Goal: Task Accomplishment & Management: Manage account settings

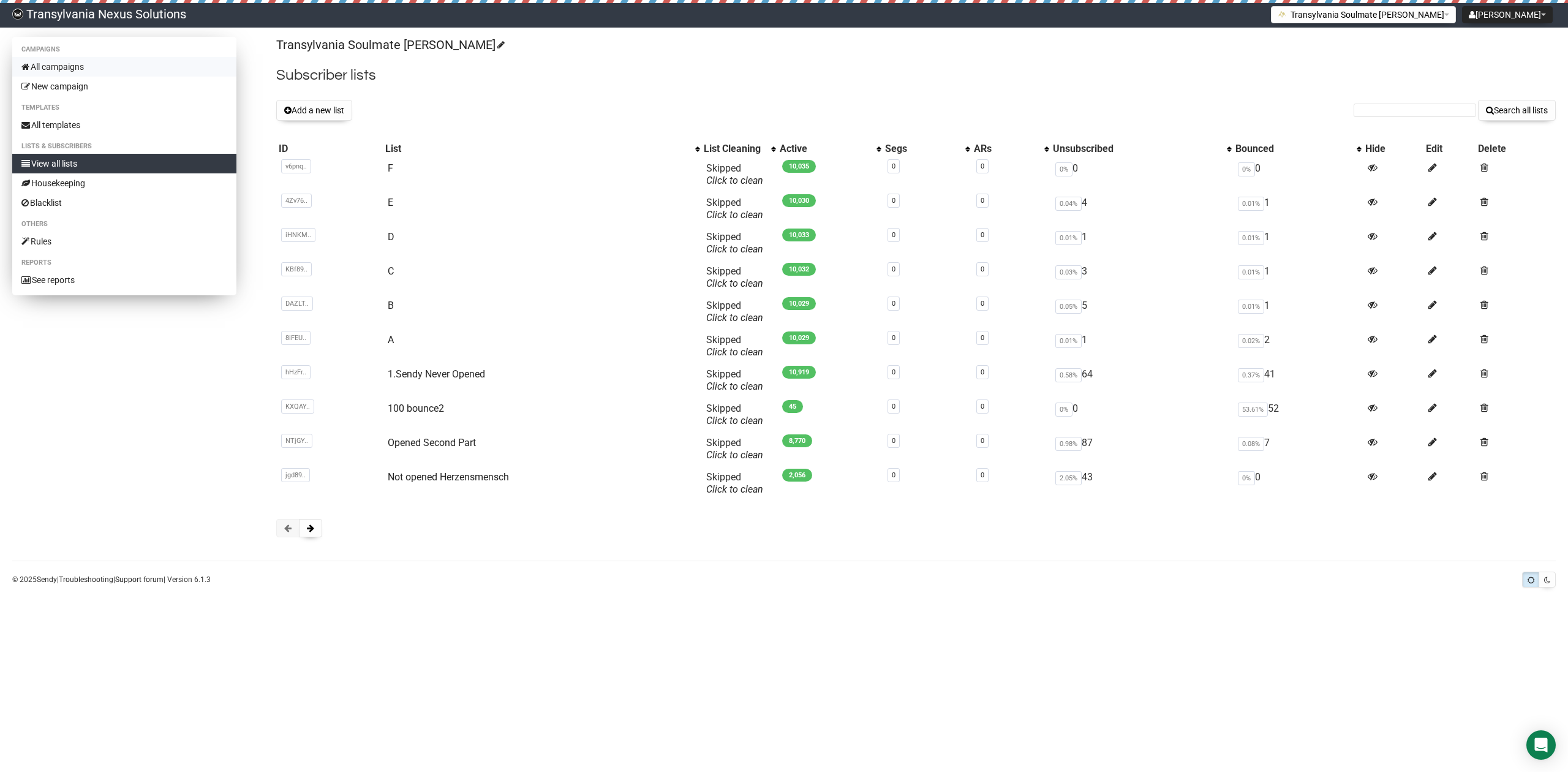
click at [60, 61] on link "All campaigns" at bounding box center [124, 67] width 224 height 20
click at [1483, 373] on span at bounding box center [1484, 373] width 8 height 10
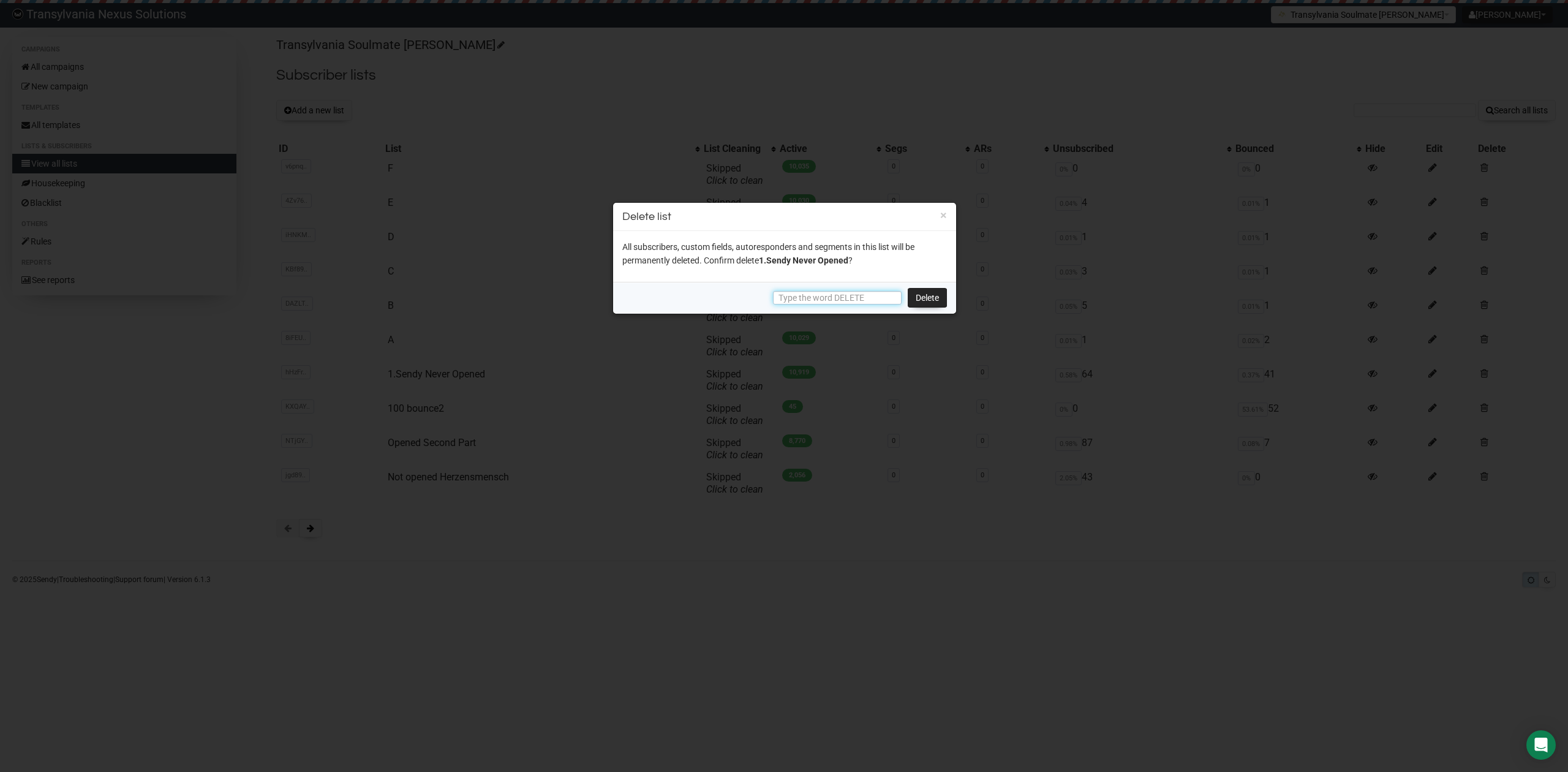
click at [775, 295] on input "text" at bounding box center [837, 297] width 128 height 13
type input "DELETE"
click at [915, 296] on link "Delete" at bounding box center [926, 297] width 39 height 20
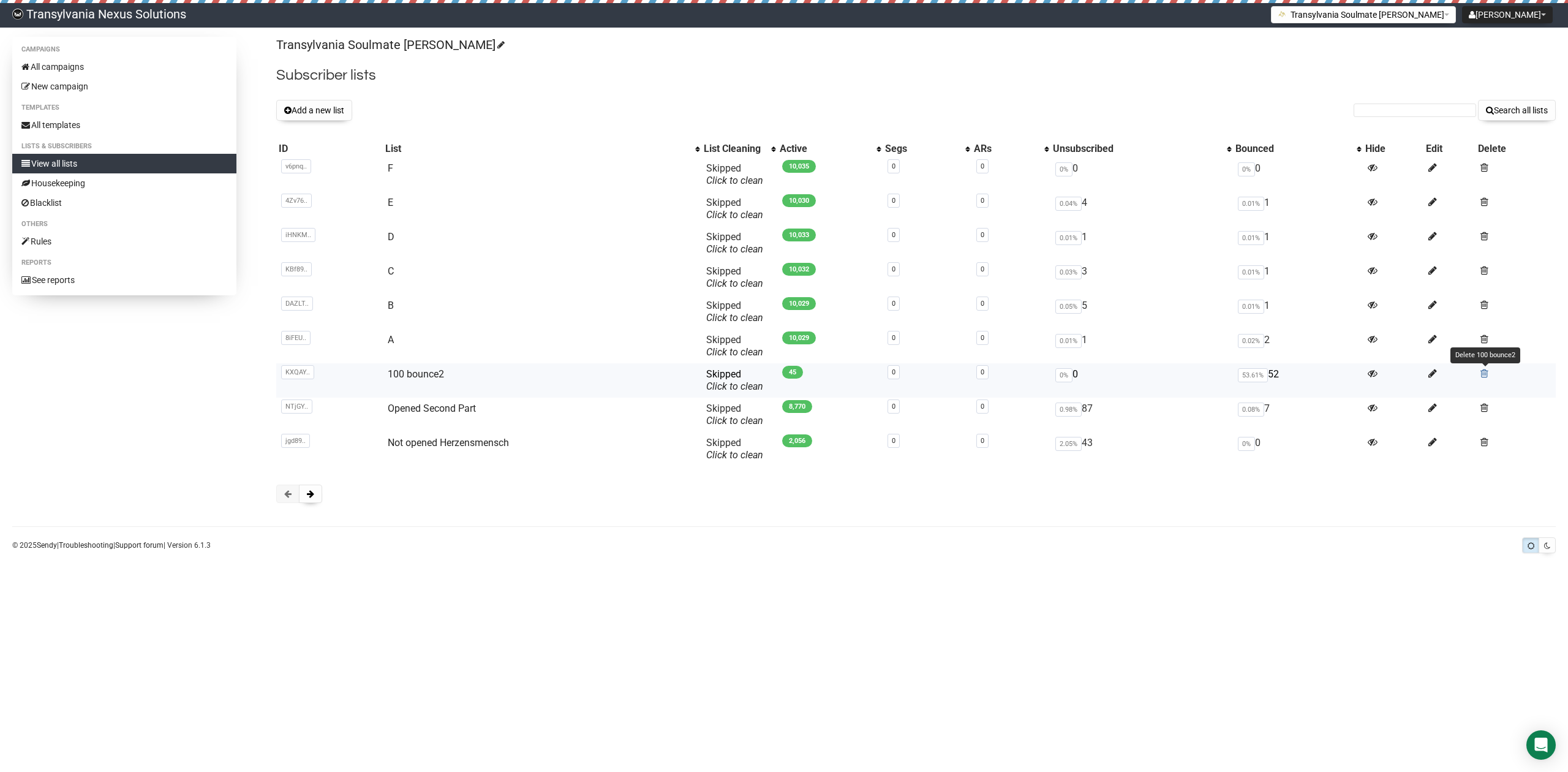
click at [1485, 371] on span at bounding box center [1484, 373] width 8 height 10
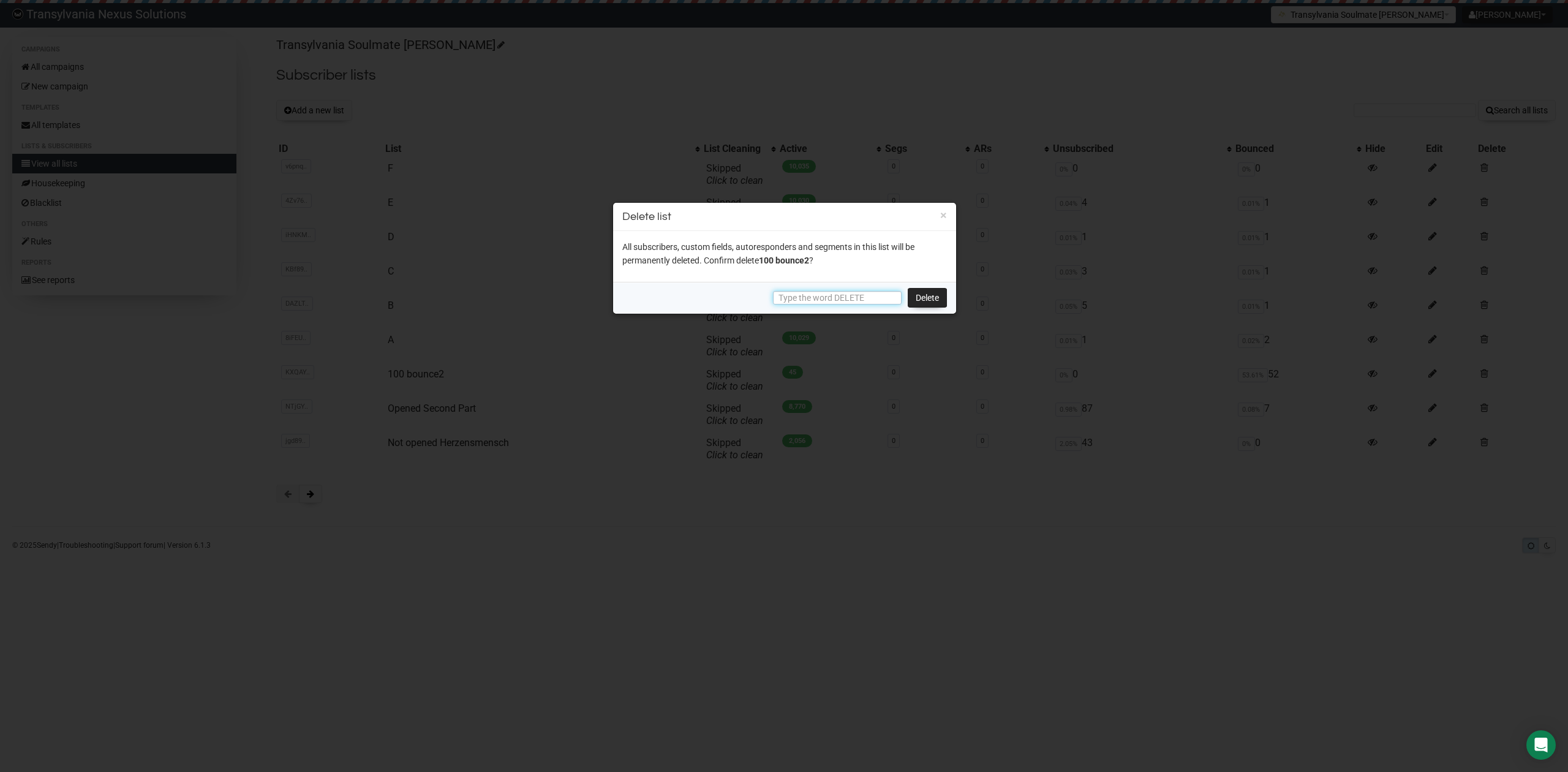
click at [806, 301] on input "text" at bounding box center [837, 297] width 128 height 13
type input "DELETE"
click at [922, 296] on link "Delete" at bounding box center [926, 297] width 39 height 20
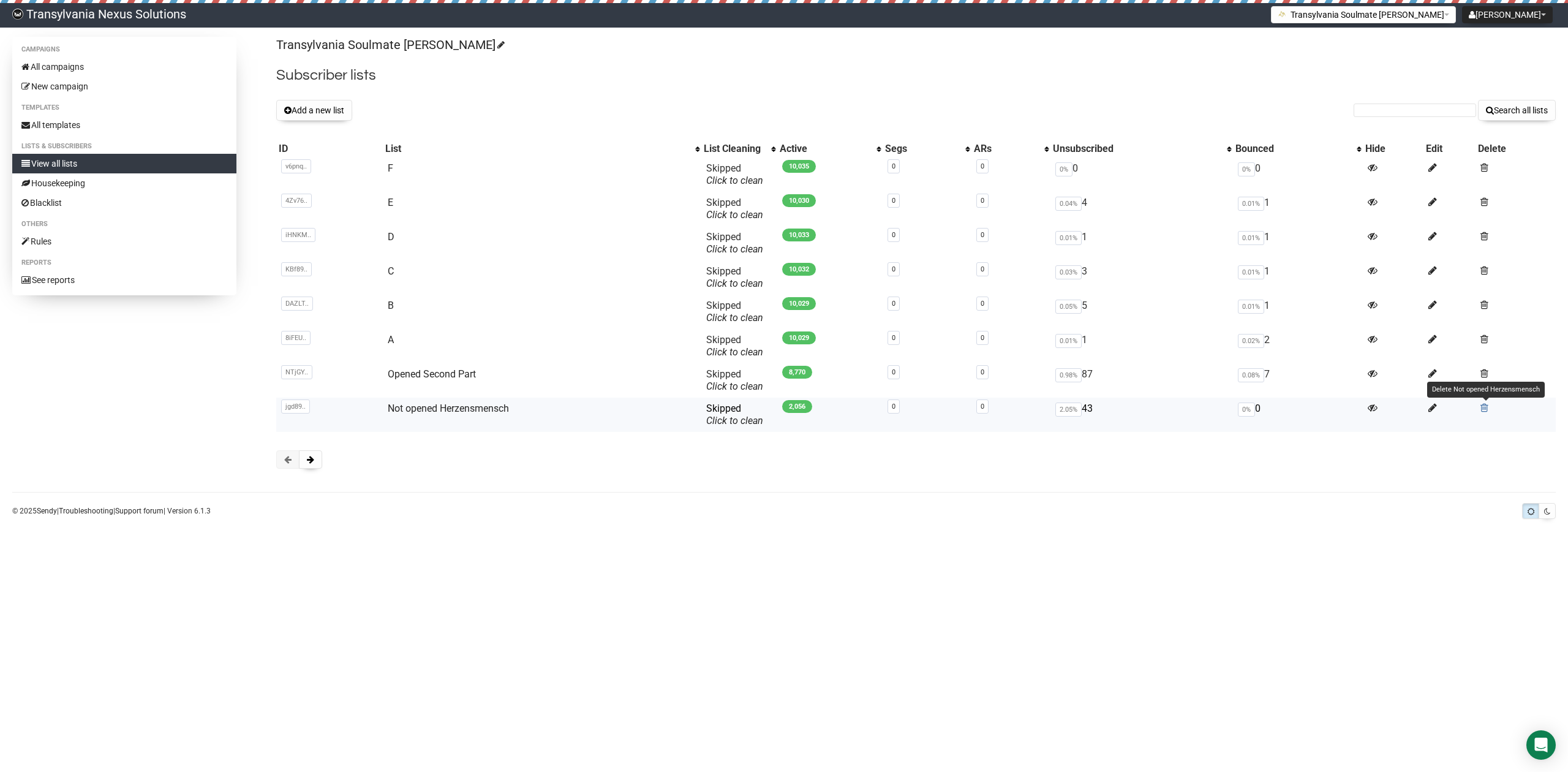
click at [1486, 408] on span at bounding box center [1484, 407] width 8 height 10
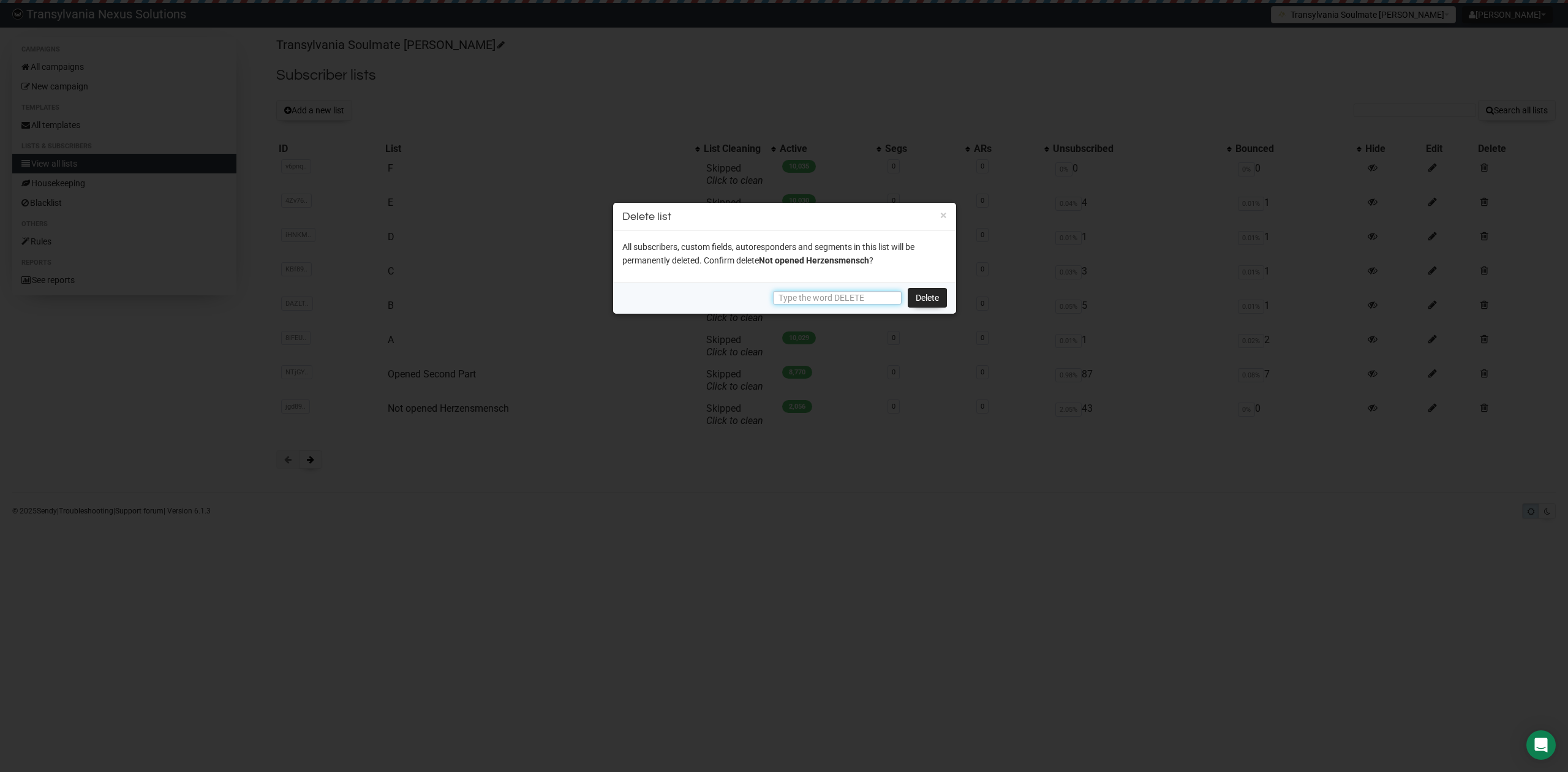
click at [850, 296] on input "text" at bounding box center [837, 297] width 128 height 13
type input "DELETE"
click at [929, 300] on link "Delete" at bounding box center [926, 297] width 39 height 20
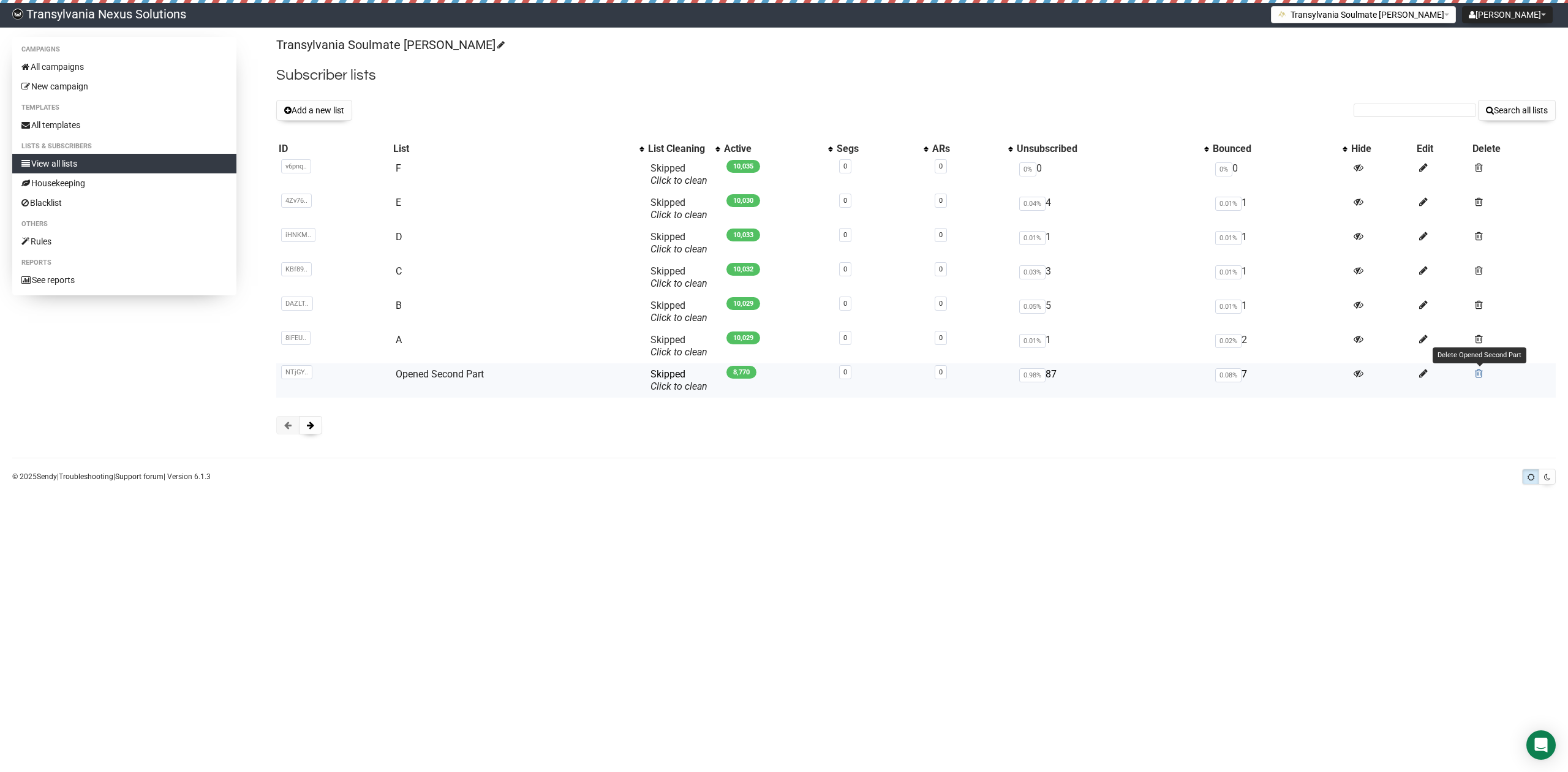
click at [1476, 371] on span at bounding box center [1478, 373] width 8 height 10
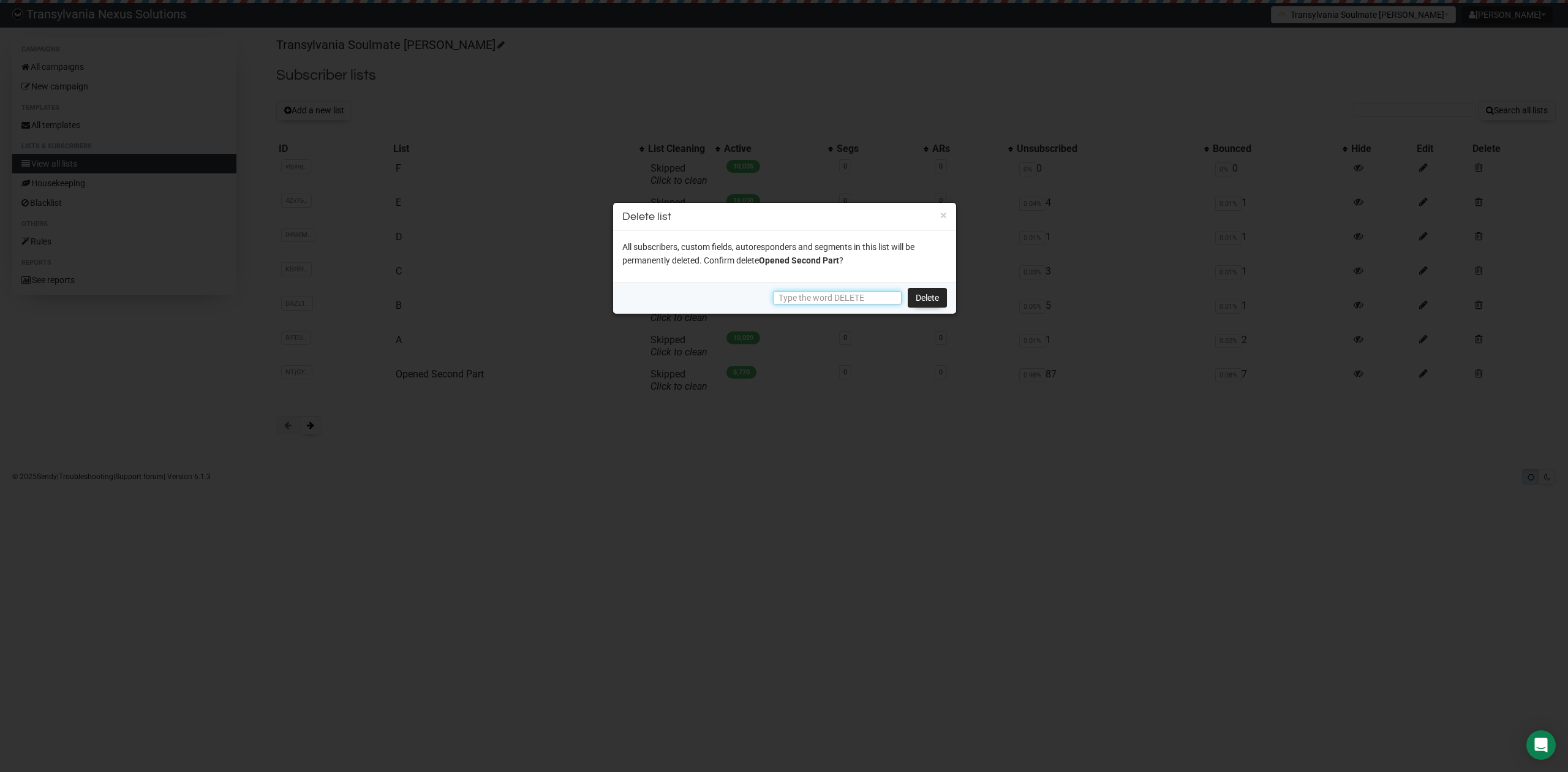
click at [859, 292] on input "text" at bounding box center [837, 297] width 128 height 13
type input "DELETE"
click at [921, 290] on link "Delete" at bounding box center [926, 297] width 39 height 20
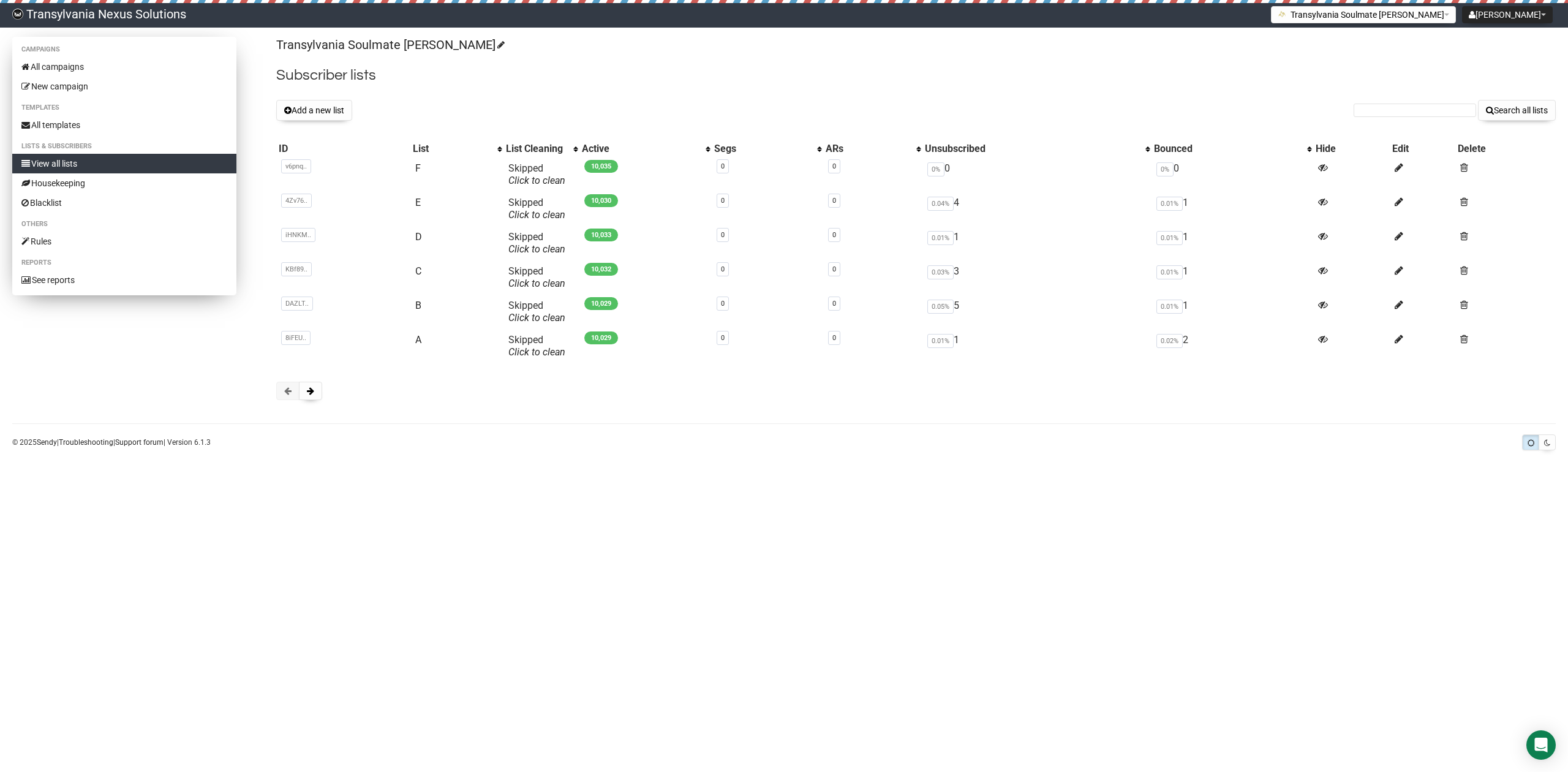
click at [69, 166] on link "View all lists" at bounding box center [124, 163] width 224 height 20
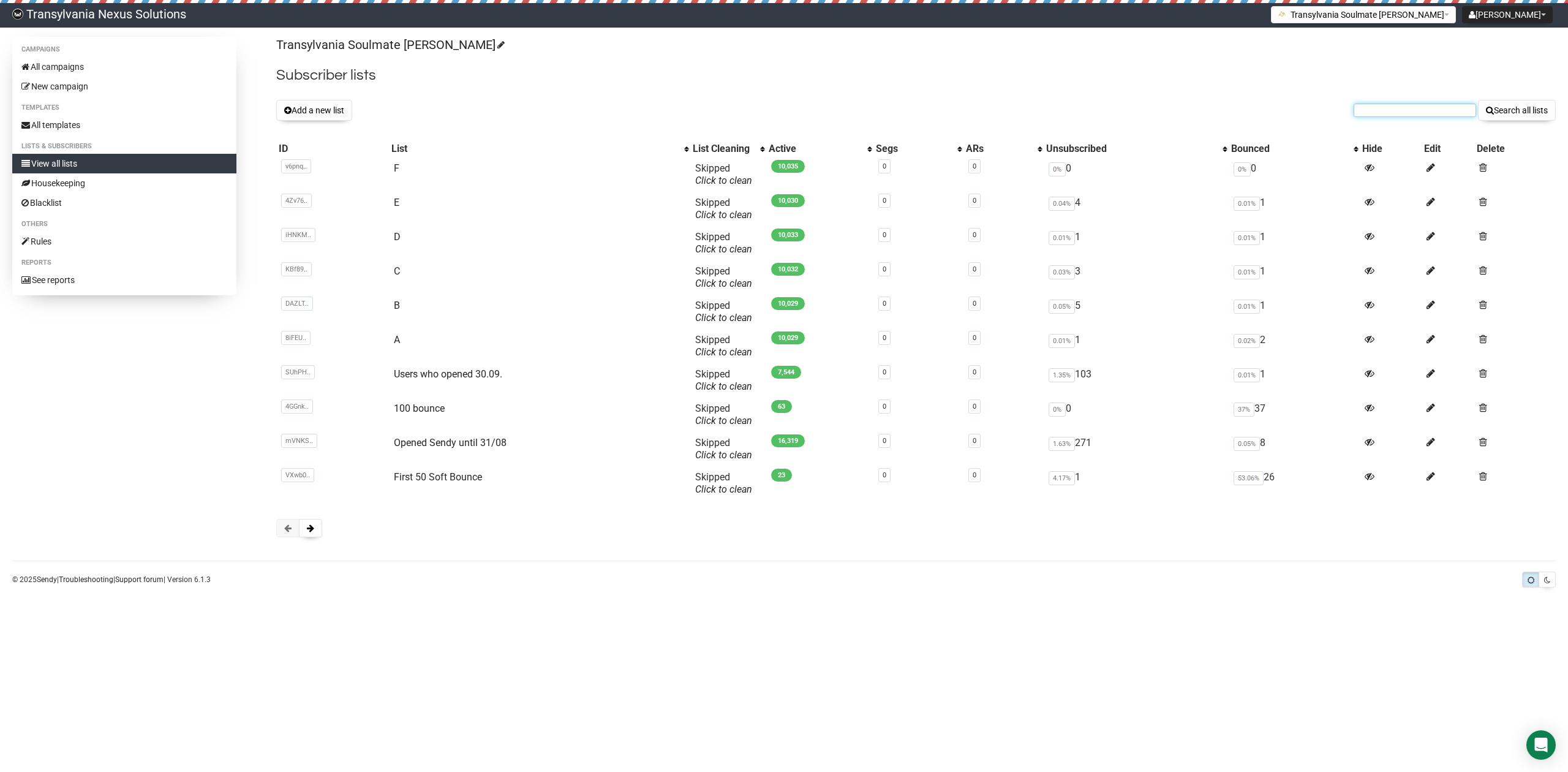
click at [1402, 113] on input "text" at bounding box center [1414, 110] width 123 height 13
paste input "zodiac65@bluewin.ch"
type input "zodiac65@bluewin.ch"
click at [1520, 111] on button "Search all lists" at bounding box center [1516, 110] width 78 height 21
type input "[EMAIL_ADDRESS][DOMAIN_NAME]"
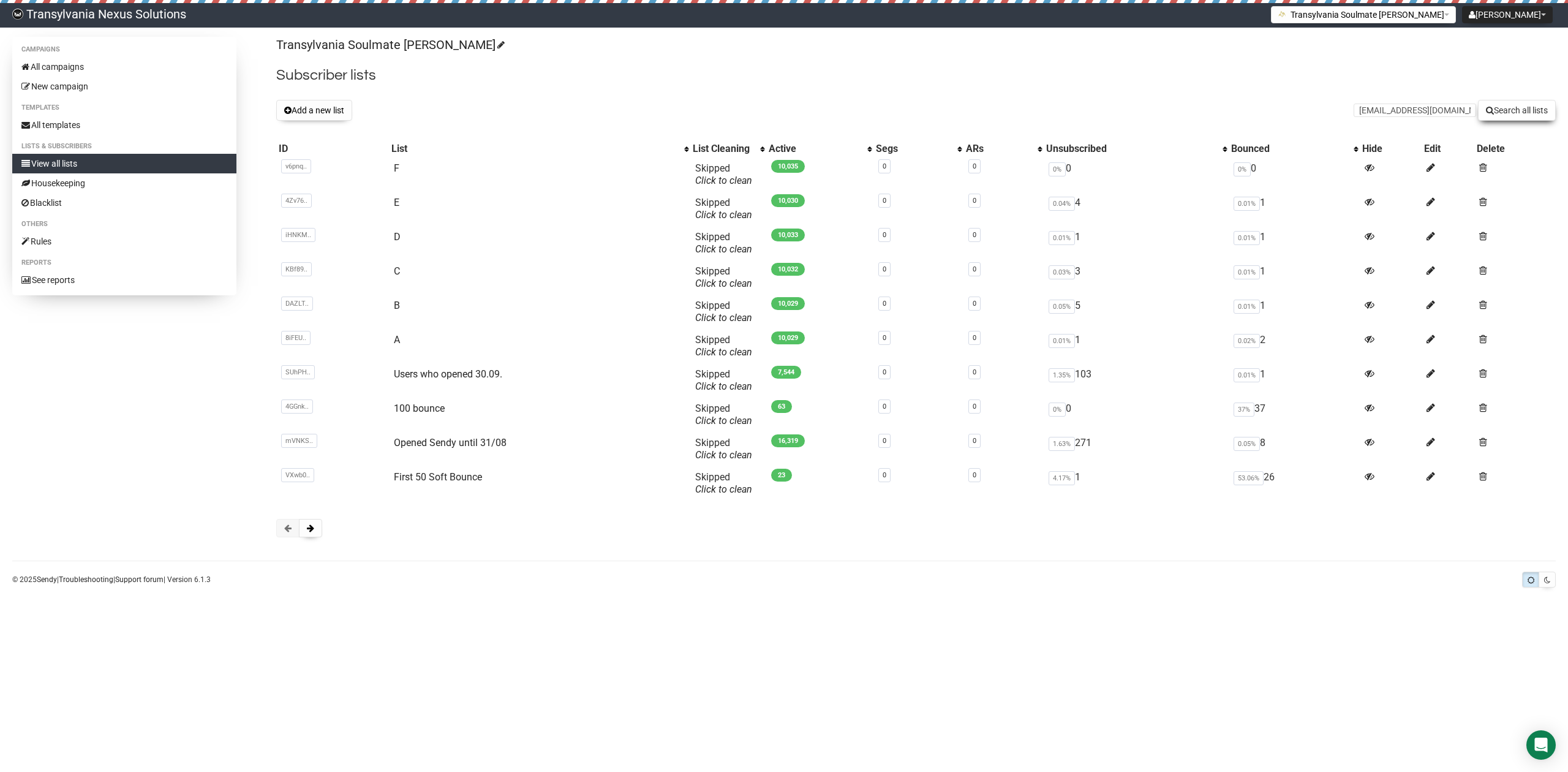
click at [1519, 103] on button "Search all lists" at bounding box center [1516, 110] width 78 height 21
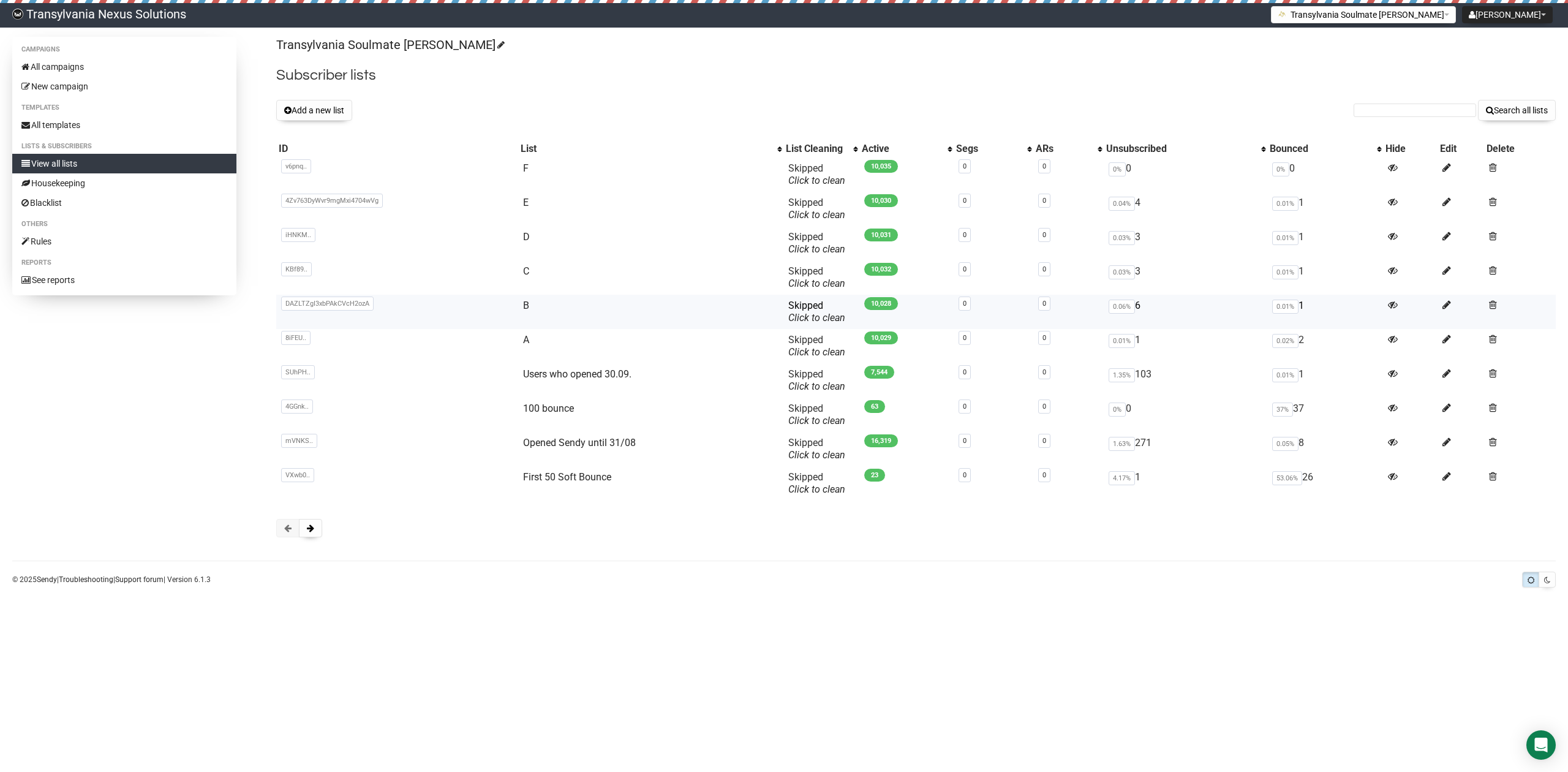
click at [296, 305] on span "DAZLTZgI3xbPAkCVcH2ozA" at bounding box center [327, 304] width 93 height 14
click at [567, 304] on td "B" at bounding box center [650, 311] width 265 height 34
click at [49, 158] on link "View all lists" at bounding box center [124, 163] width 224 height 20
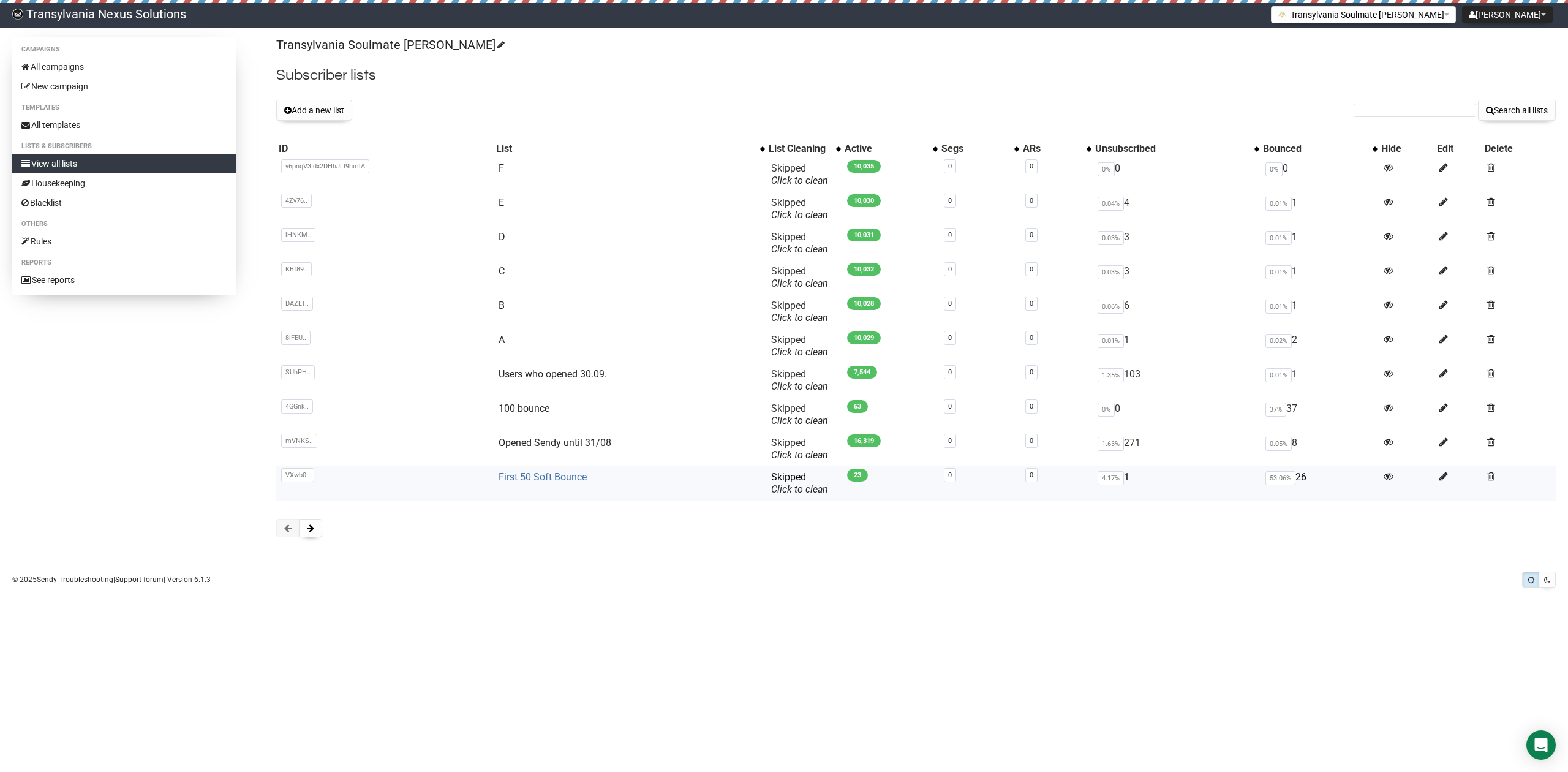
click at [542, 481] on link "First 50 Soft Bounce" at bounding box center [542, 476] width 88 height 12
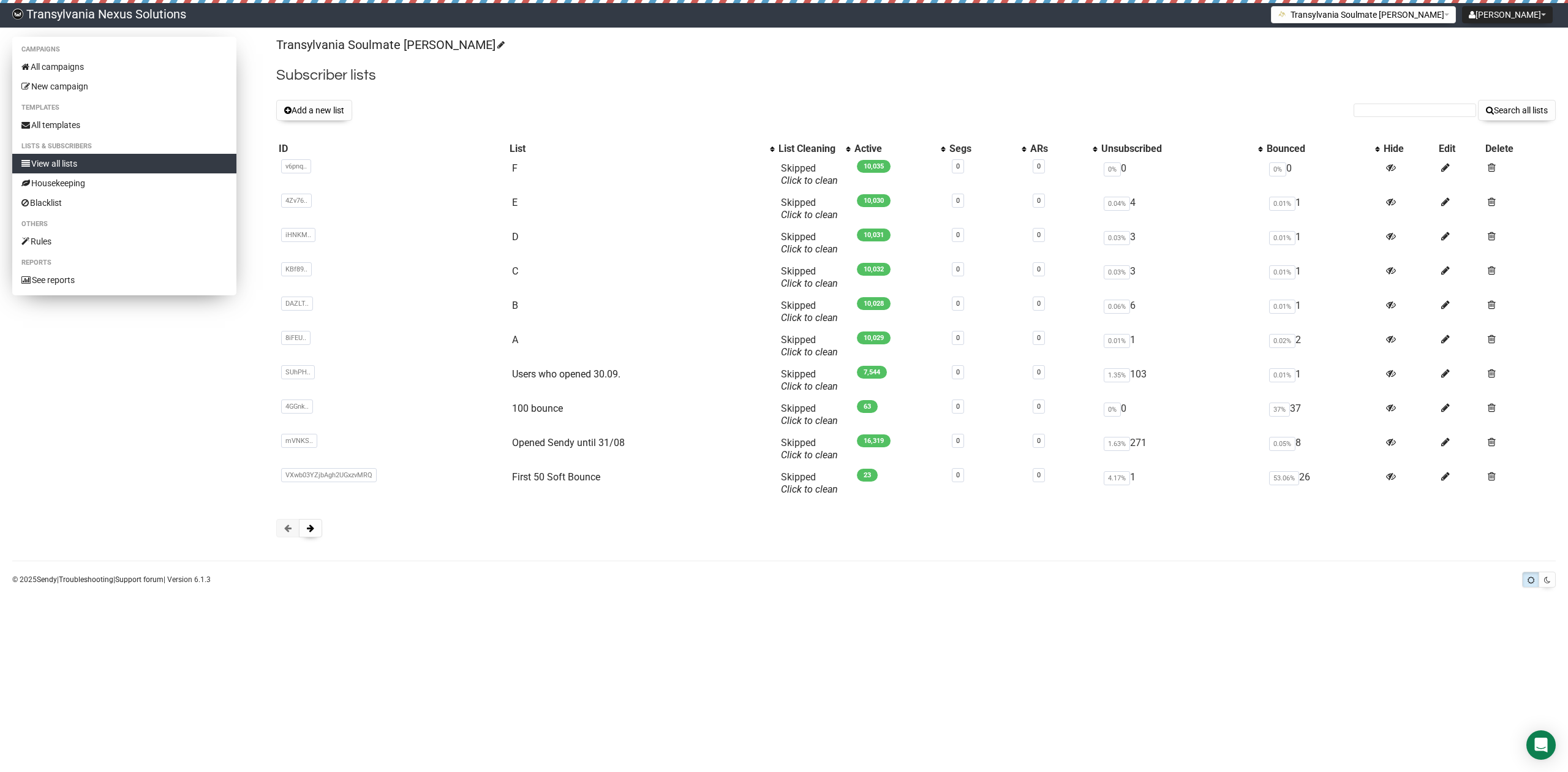
click at [77, 160] on link "View all lists" at bounding box center [124, 163] width 224 height 20
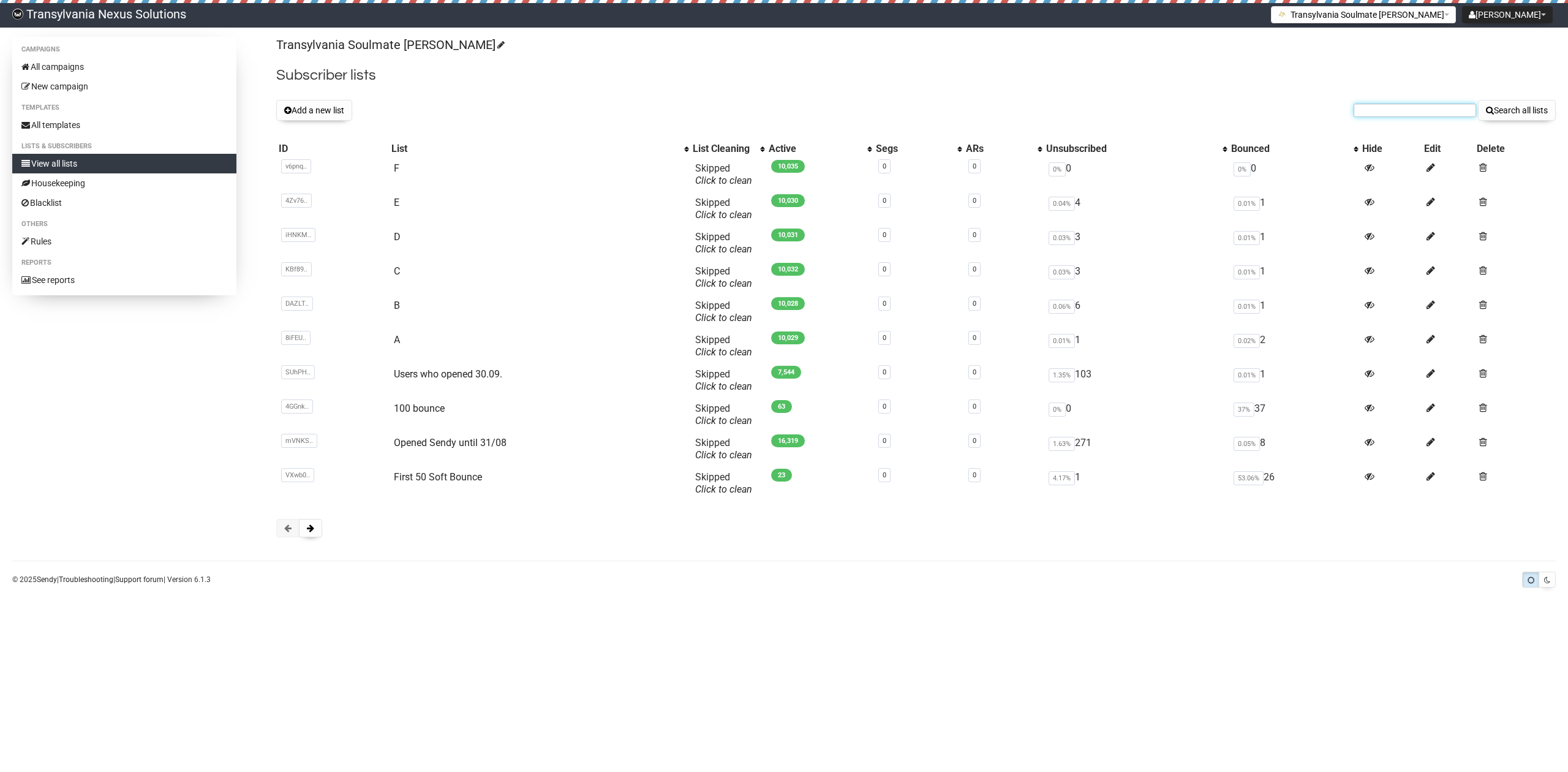
click at [1363, 113] on input "text" at bounding box center [1414, 110] width 123 height 13
paste input "[PERSON_NAME][EMAIL_ADDRESS][DOMAIN_NAME]"
type input "[PERSON_NAME][EMAIL_ADDRESS][DOMAIN_NAME]"
click at [1504, 109] on button "Search all lists" at bounding box center [1516, 110] width 78 height 21
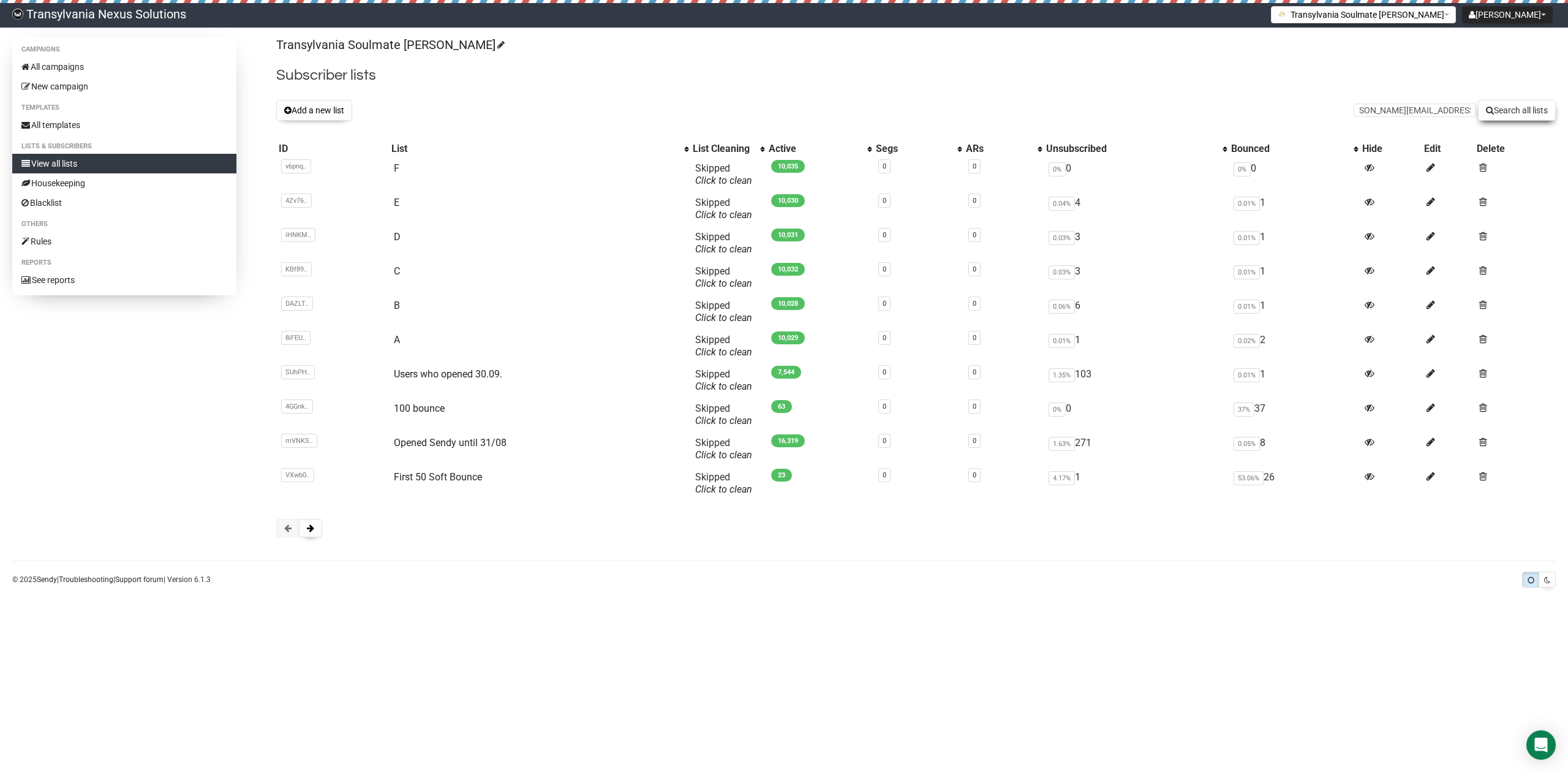
scroll to position [0, 0]
click at [420, 332] on td "A" at bounding box center [540, 346] width 301 height 34
click at [365, 344] on td "8iFEU.. 8iFEUIq43zsebH9L1S8Exg" at bounding box center [333, 346] width 113 height 34
click at [1482, 408] on span at bounding box center [1482, 407] width 8 height 10
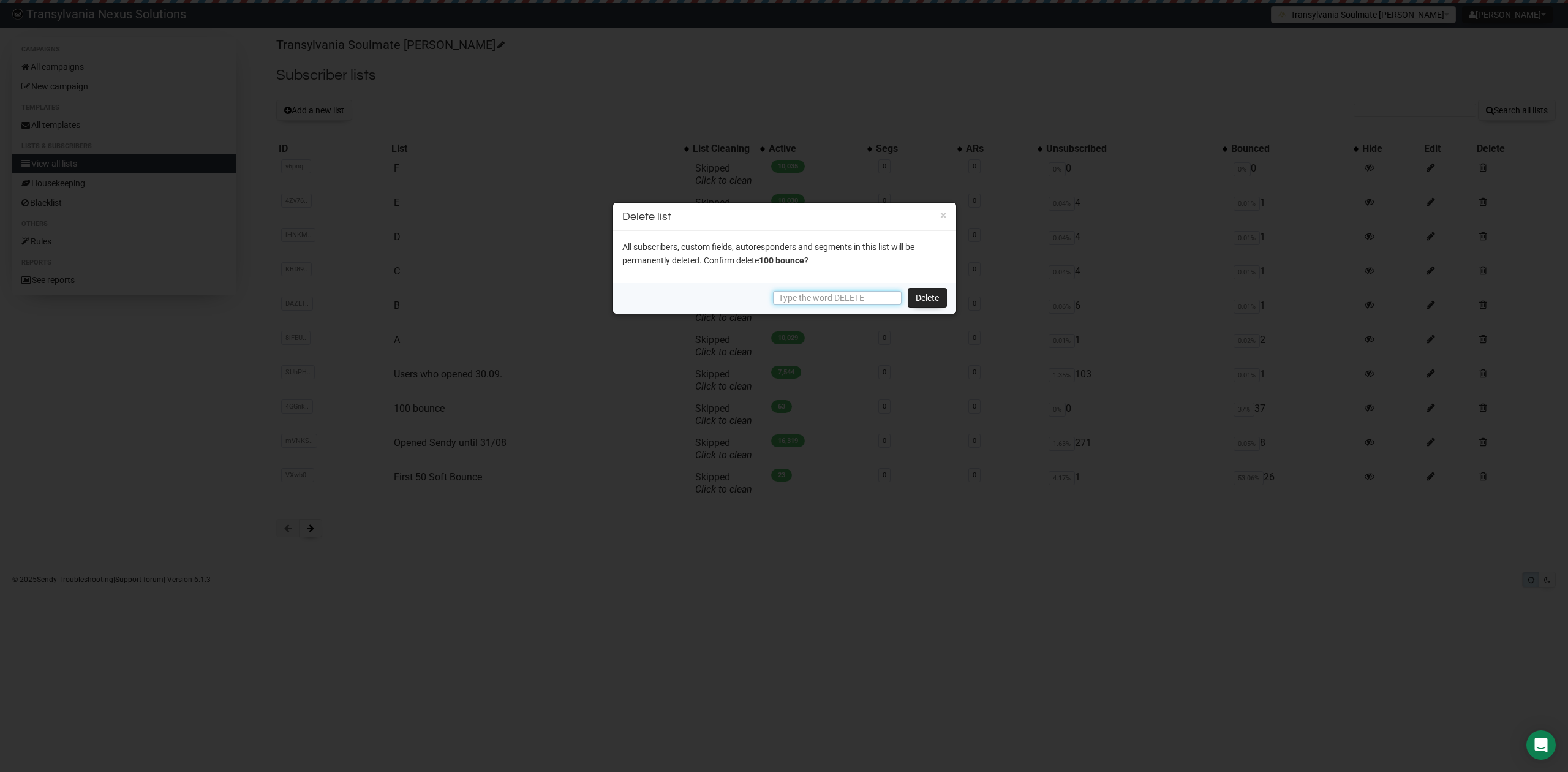
click at [815, 300] on input "text" at bounding box center [837, 297] width 128 height 13
drag, startPoint x: 647, startPoint y: 541, endPoint x: 746, endPoint y: 425, distance: 152.5
click at [642, 528] on div at bounding box center [784, 386] width 1568 height 772
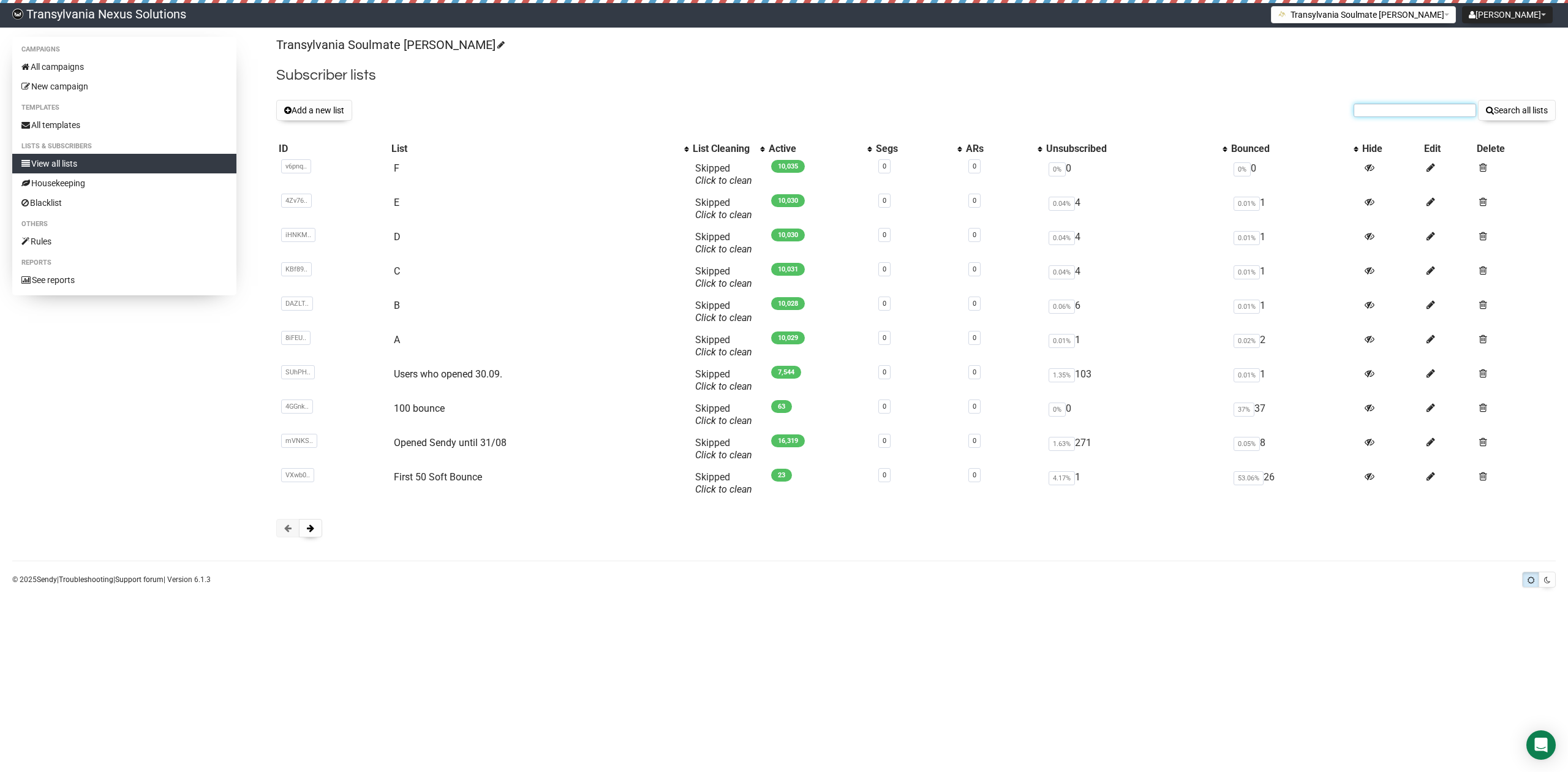
click at [1382, 115] on input "text" at bounding box center [1414, 110] width 123 height 13
paste input "thomas.schmidt72@outlook.com"
type input "thomas.schmidt72@outlook.com"
click at [1531, 109] on button "Search all lists" at bounding box center [1516, 110] width 78 height 21
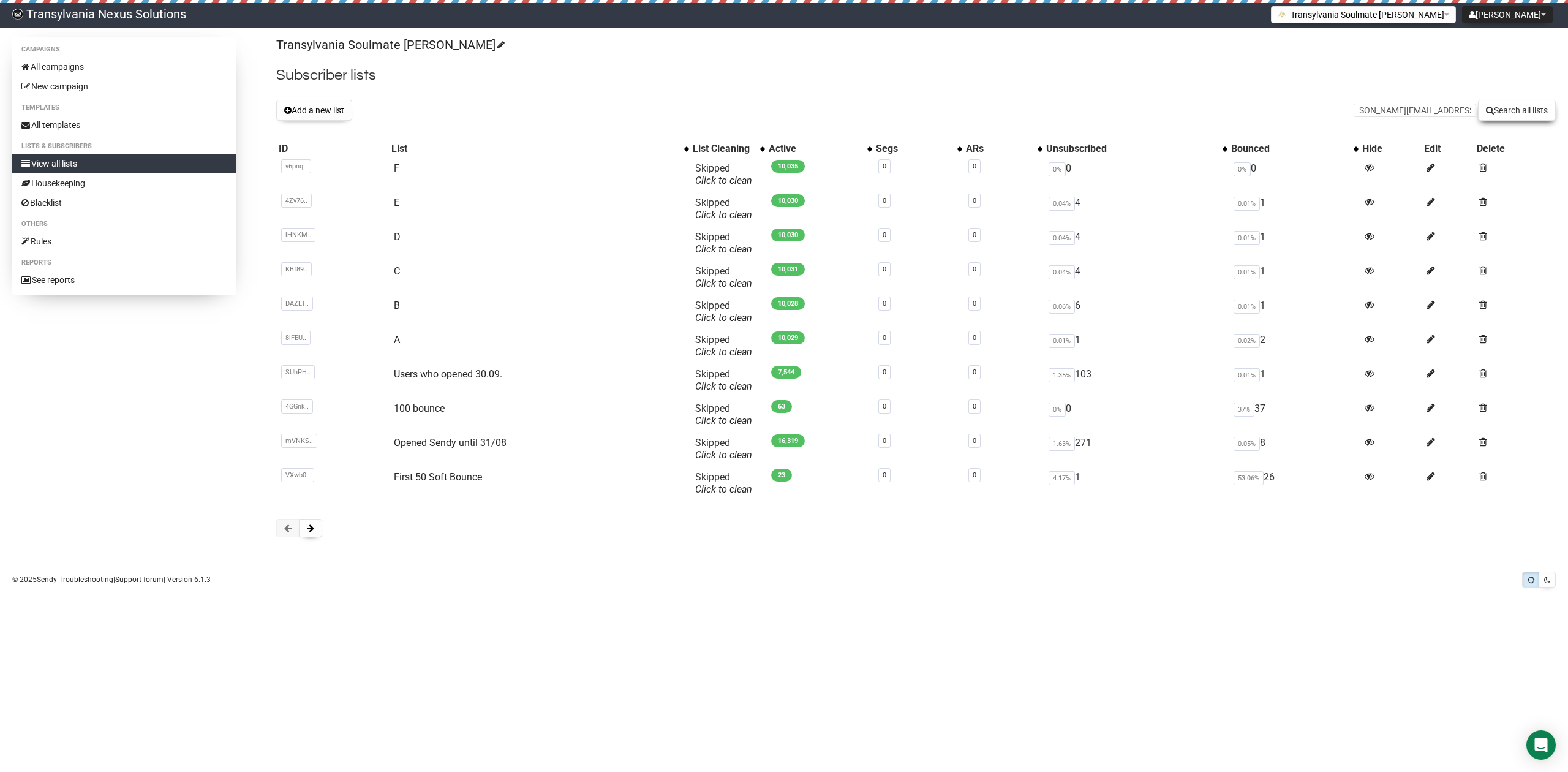
scroll to position [0, 0]
click at [314, 525] on span at bounding box center [310, 528] width 7 height 9
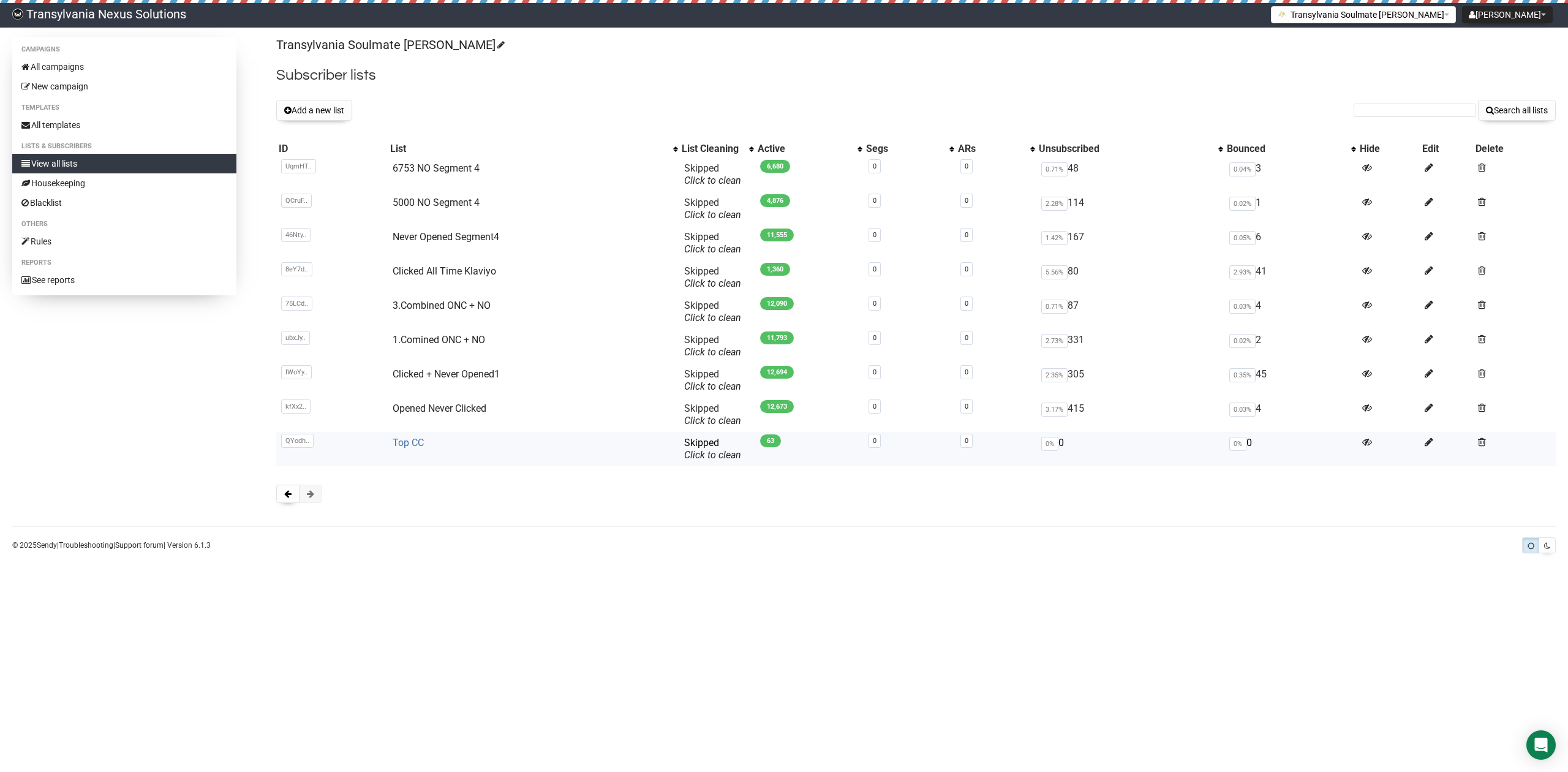
click at [406, 437] on link "Top CC" at bounding box center [407, 442] width 31 height 12
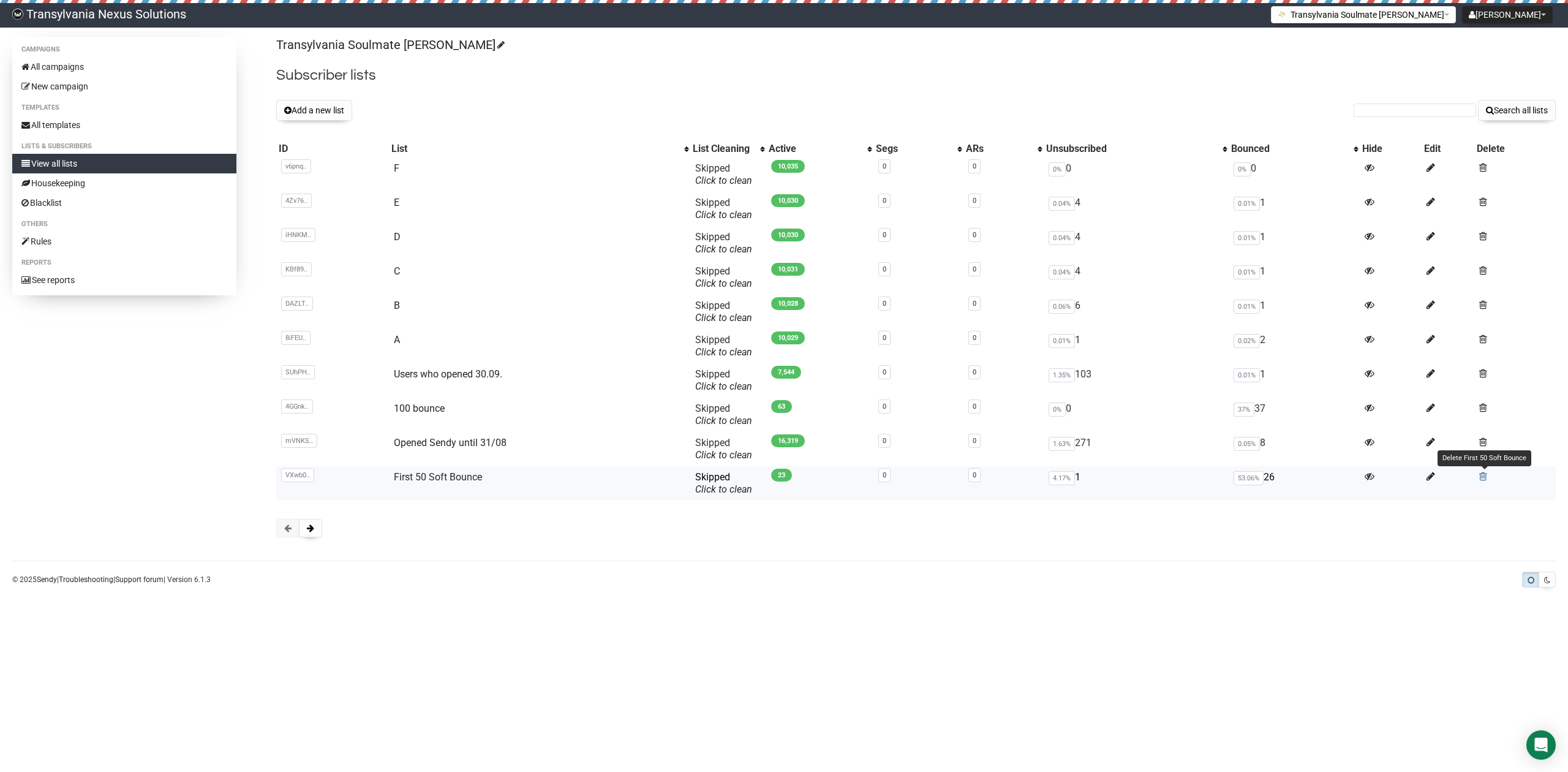
click at [1481, 474] on span at bounding box center [1482, 476] width 8 height 10
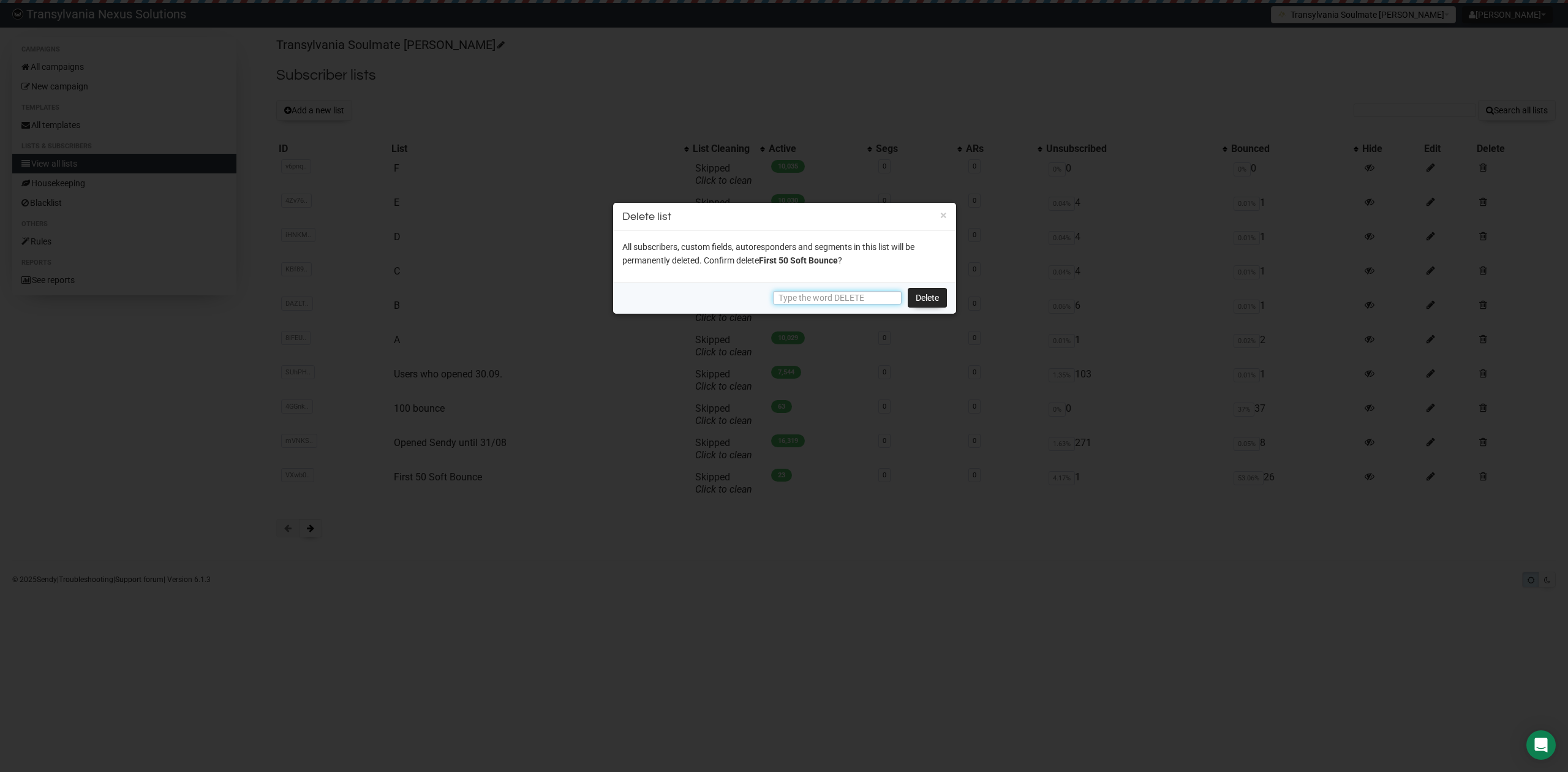
click at [799, 296] on input "text" at bounding box center [837, 297] width 128 height 13
type input "DELETE"
click at [921, 298] on link "Delete" at bounding box center [926, 297] width 39 height 20
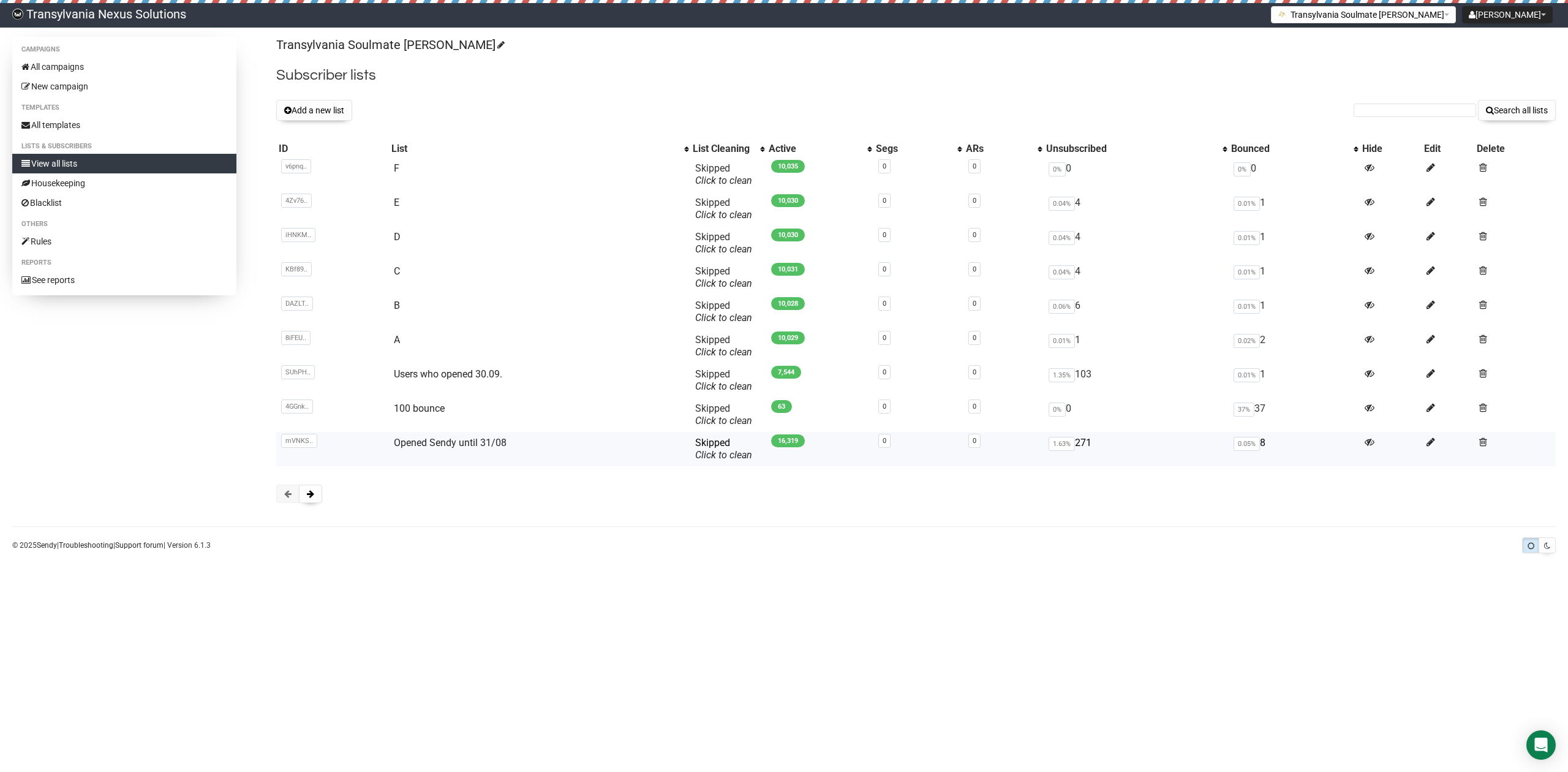
click at [538, 434] on td "Opened Sendy until 31/08" at bounding box center [540, 449] width 301 height 34
click at [1480, 402] on link at bounding box center [1482, 407] width 8 height 12
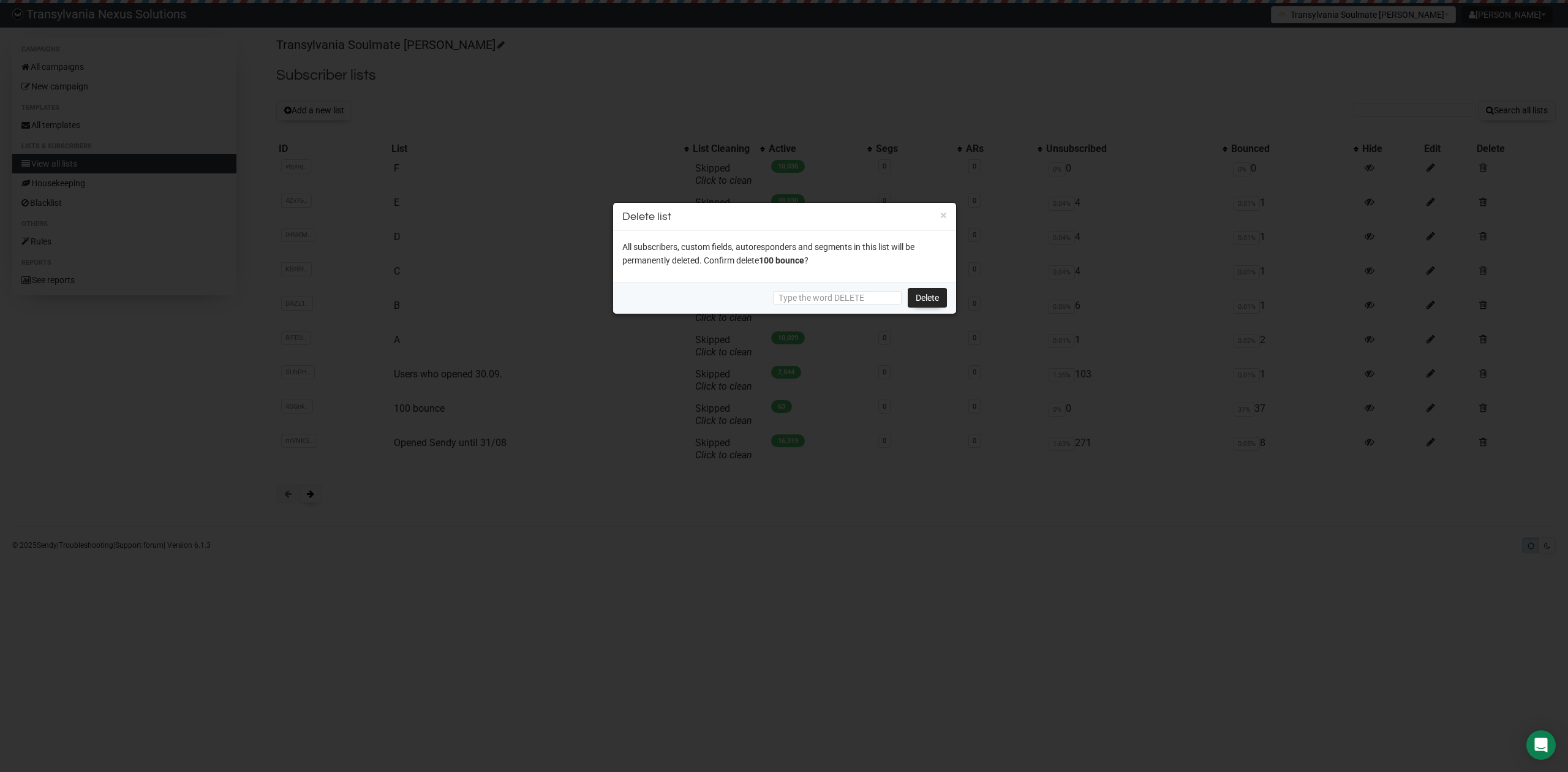
click at [807, 285] on div "Delete" at bounding box center [784, 298] width 343 height 32
click at [808, 298] on input "text" at bounding box center [837, 297] width 128 height 13
type input "DELETE"
click at [932, 295] on link "Delete" at bounding box center [926, 297] width 39 height 20
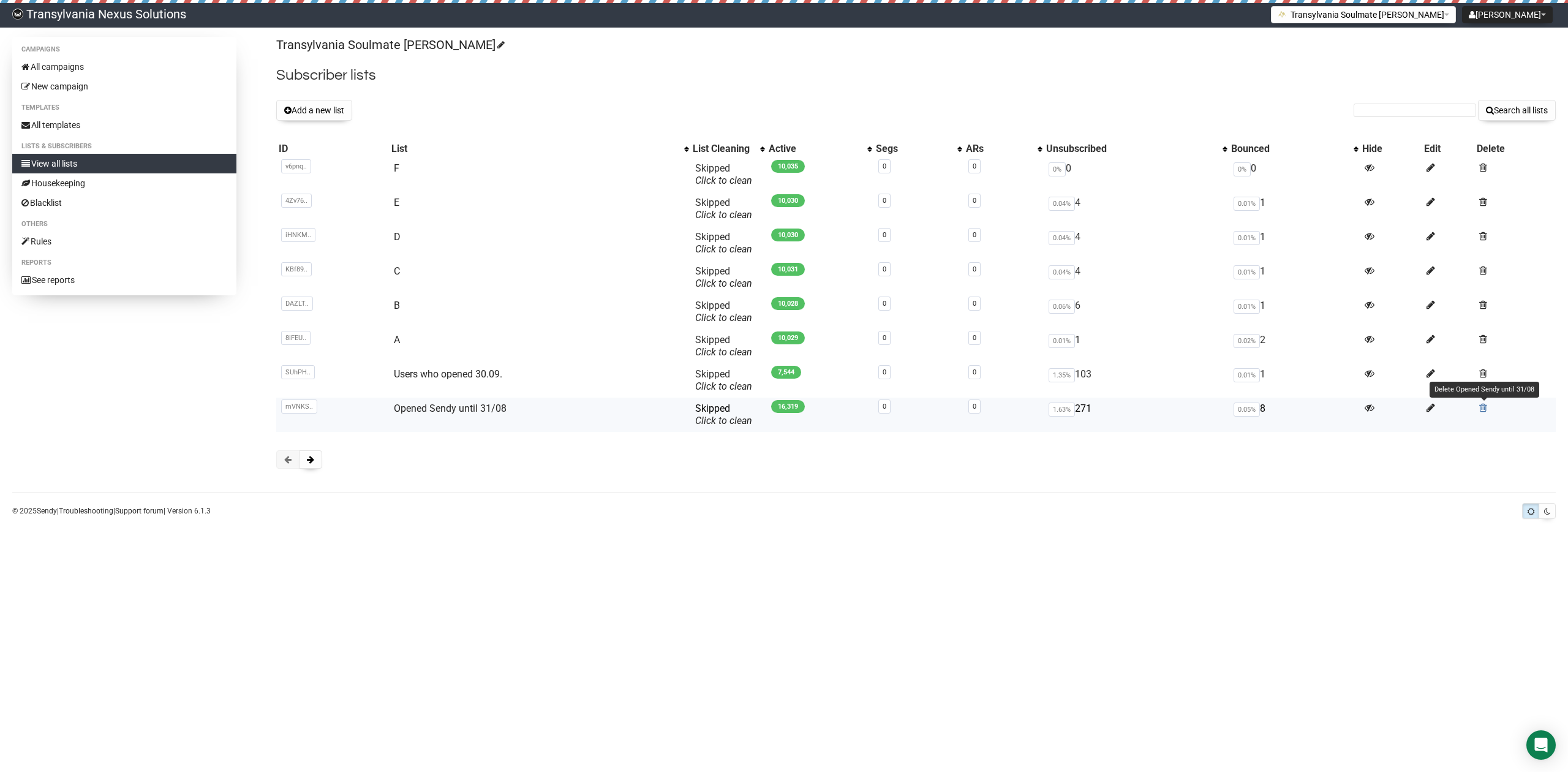
click at [1481, 408] on span at bounding box center [1482, 407] width 8 height 10
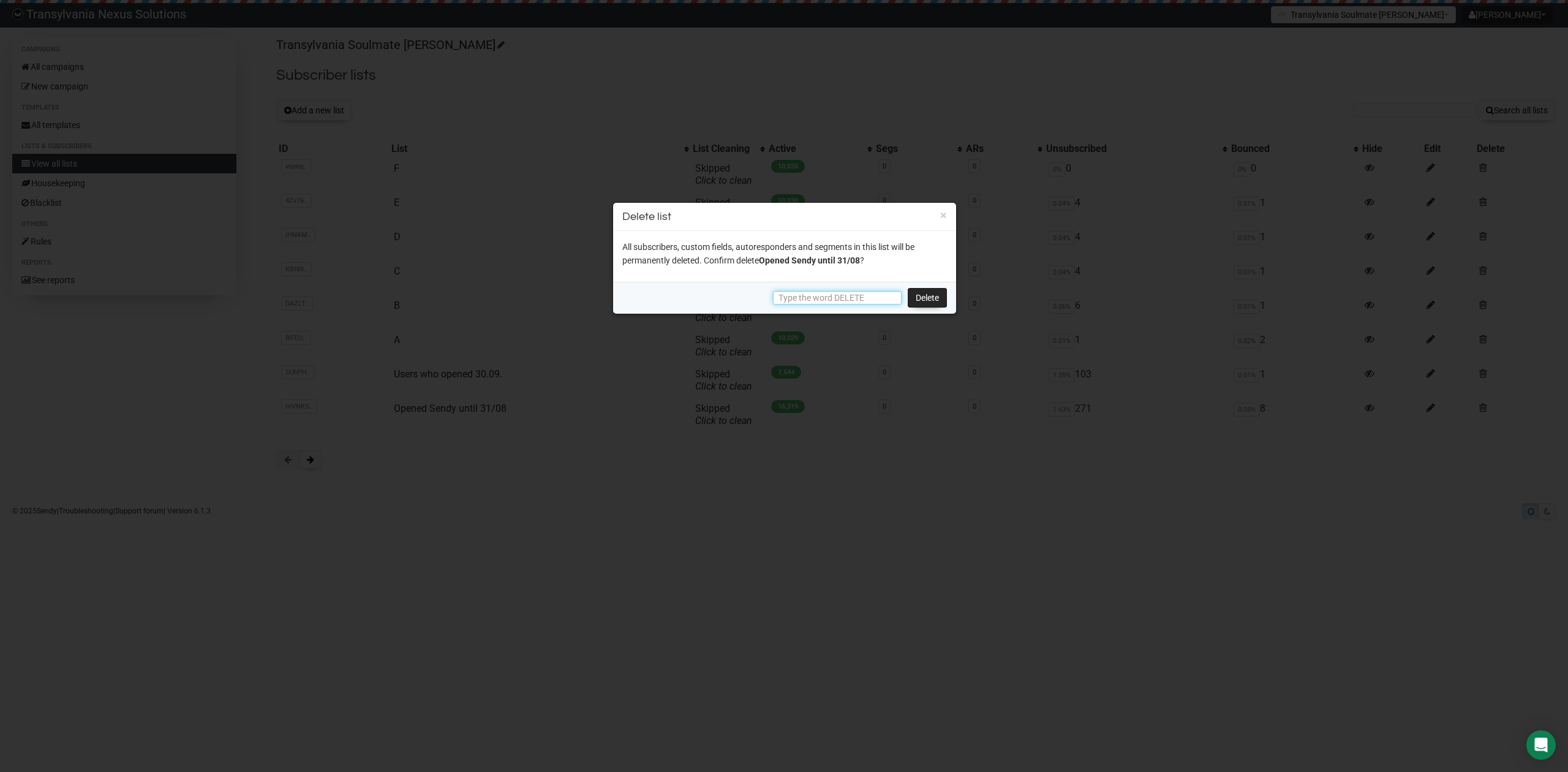
click at [792, 292] on input "text" at bounding box center [837, 297] width 128 height 13
drag, startPoint x: 821, startPoint y: 296, endPoint x: 776, endPoint y: 299, distance: 45.1
click at [776, 299] on input "DELETE" at bounding box center [837, 297] width 128 height 13
click at [925, 292] on link "Delete" at bounding box center [926, 297] width 39 height 20
drag, startPoint x: 937, startPoint y: 296, endPoint x: 218, endPoint y: 228, distance: 722.2
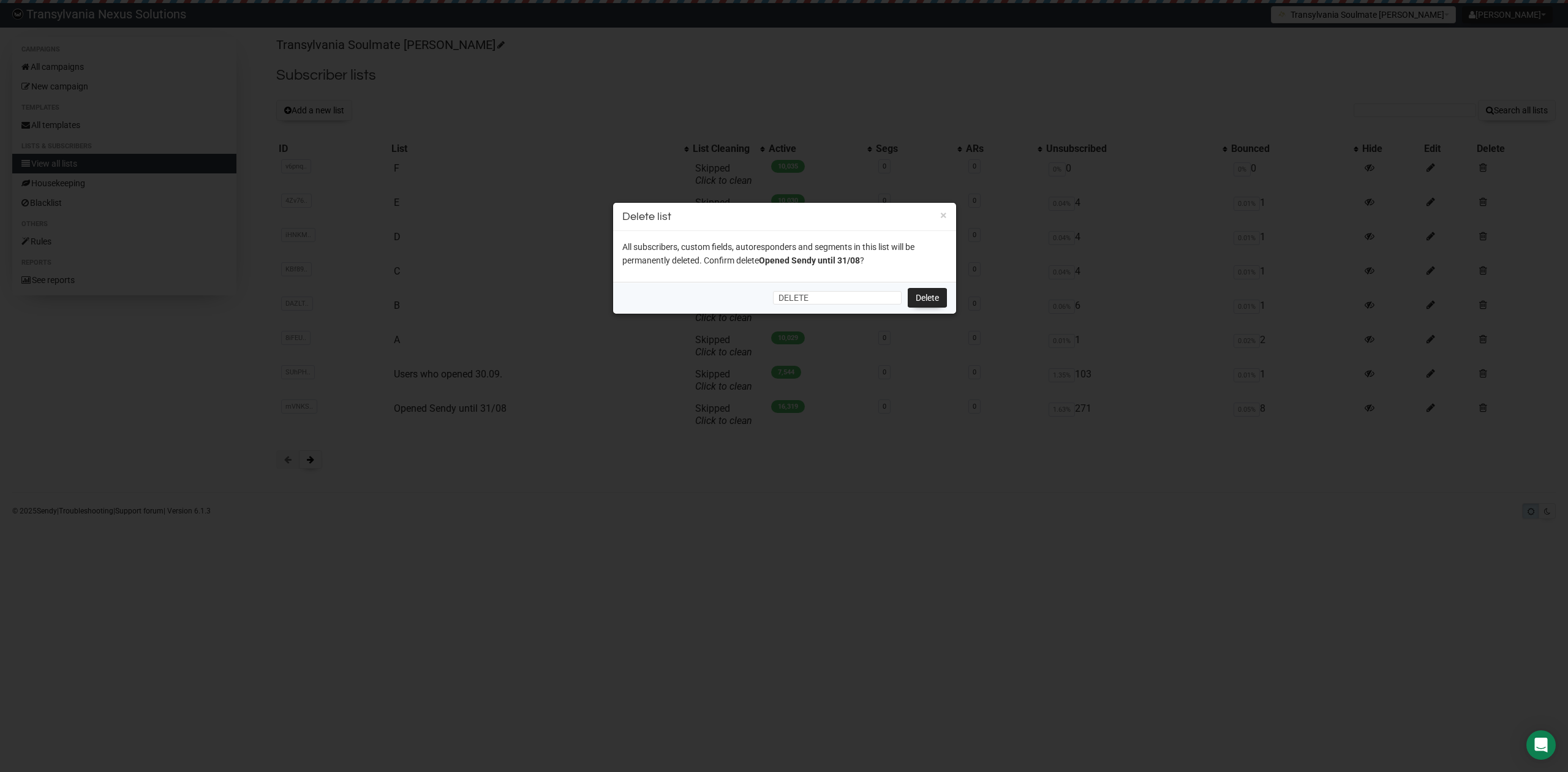
click at [936, 295] on link "Delete" at bounding box center [926, 297] width 39 height 20
click at [794, 297] on input "DELETE" at bounding box center [837, 297] width 128 height 13
click at [780, 295] on input "DELETE" at bounding box center [837, 297] width 128 height 13
click at [782, 298] on input "DELETE" at bounding box center [837, 297] width 128 height 13
click at [777, 295] on input "DELETE" at bounding box center [837, 297] width 128 height 13
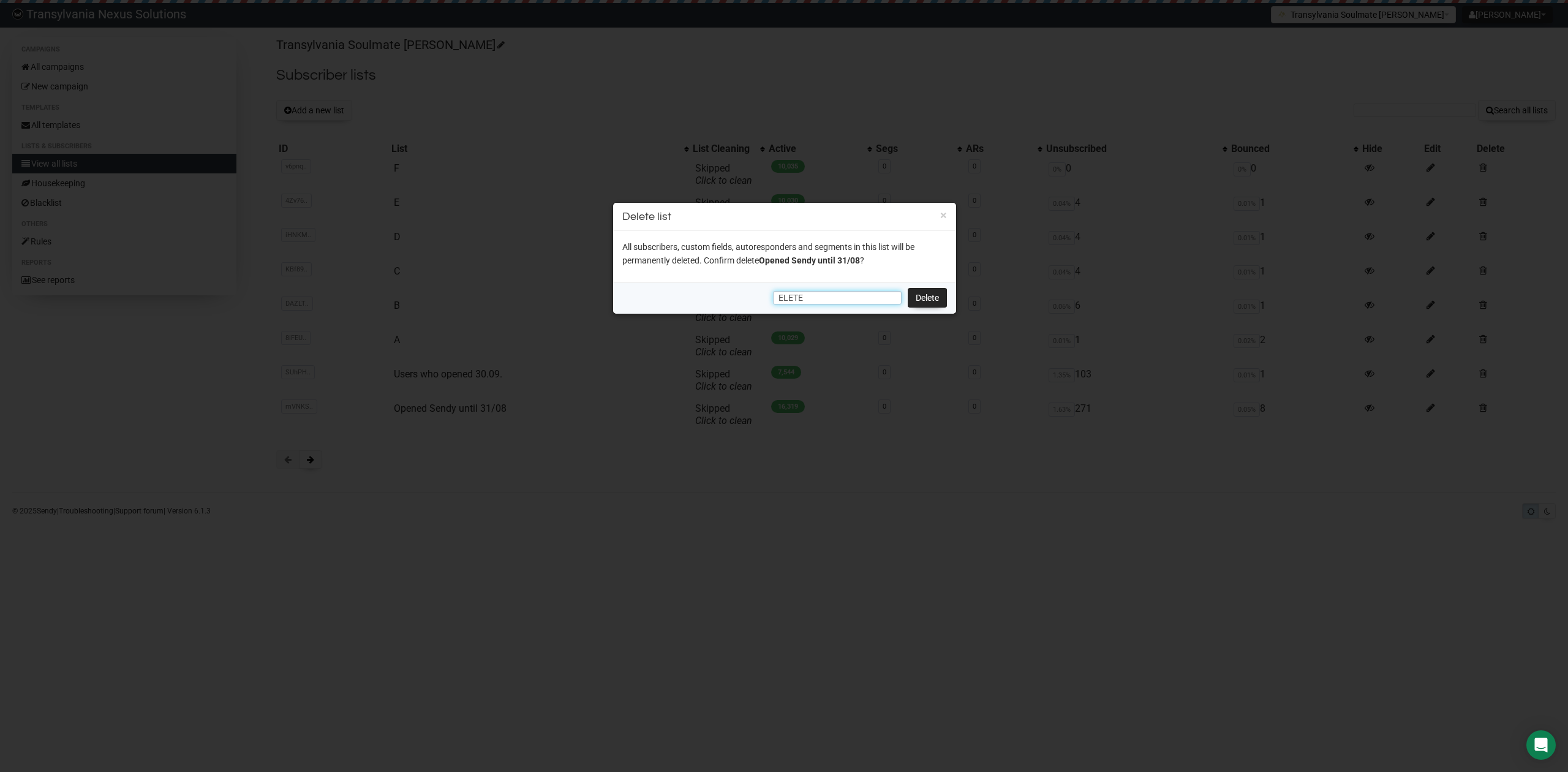
type input "DELETE"
click at [932, 297] on link "Delete" at bounding box center [926, 297] width 39 height 20
click at [929, 292] on link "Delete" at bounding box center [926, 297] width 39 height 20
drag, startPoint x: 826, startPoint y: 307, endPoint x: 775, endPoint y: 292, distance: 53.2
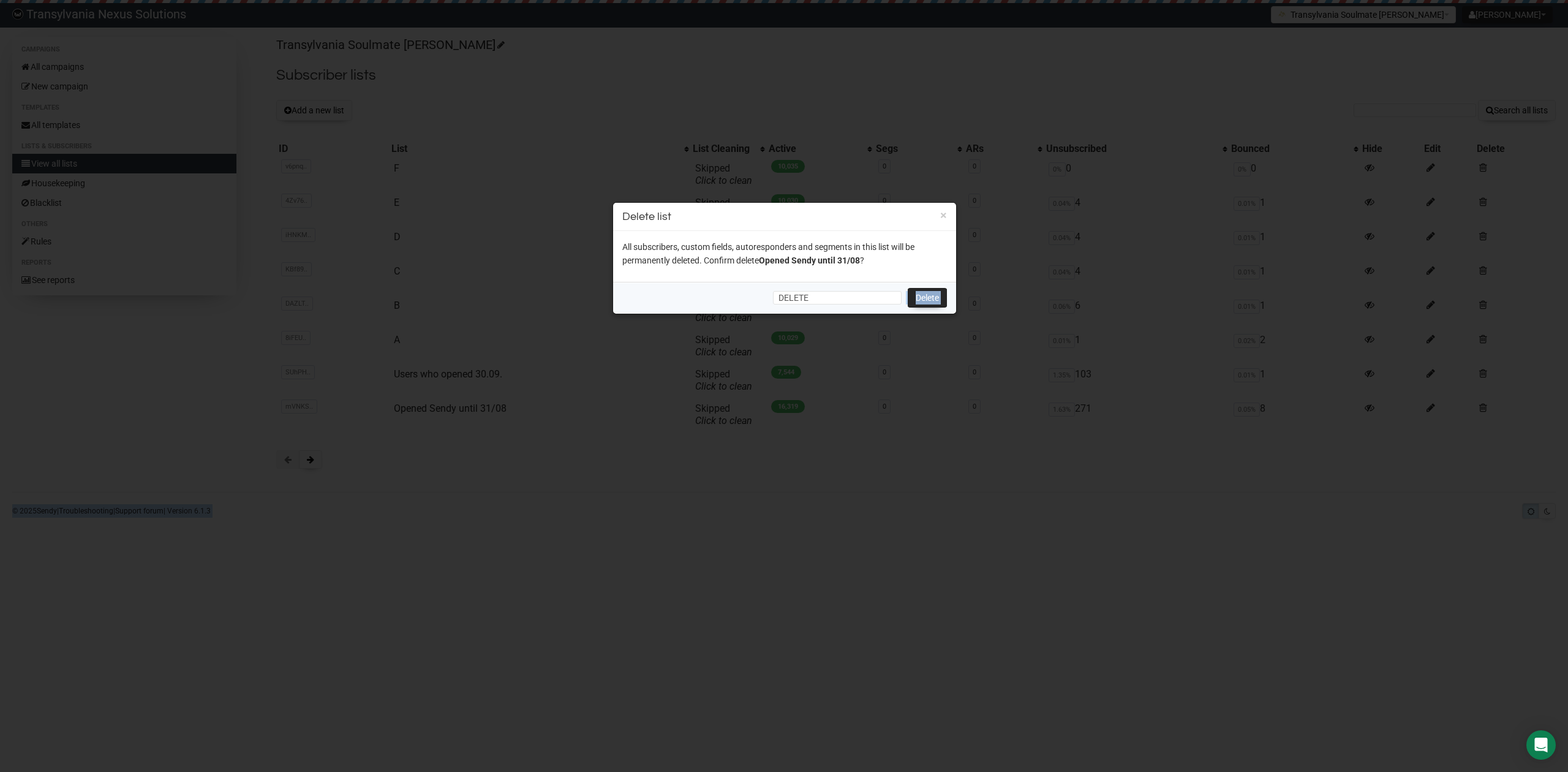
click at [777, 294] on body "Transylvania Nexus Solutions Radu Petre Tarean Settings Logout Transylvania Sou…" at bounding box center [784, 386] width 1568 height 772
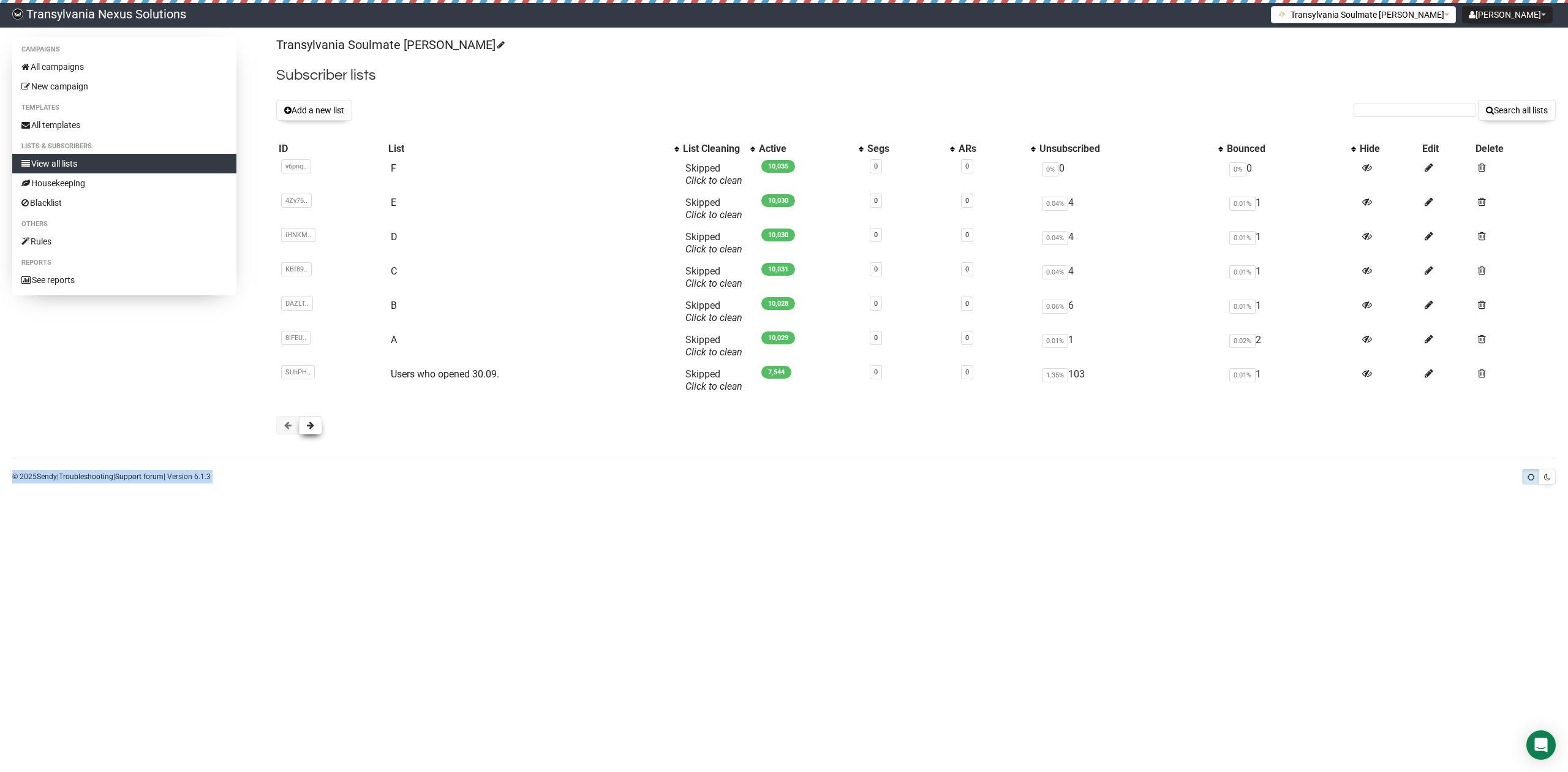
click at [319, 431] on button at bounding box center [310, 425] width 23 height 18
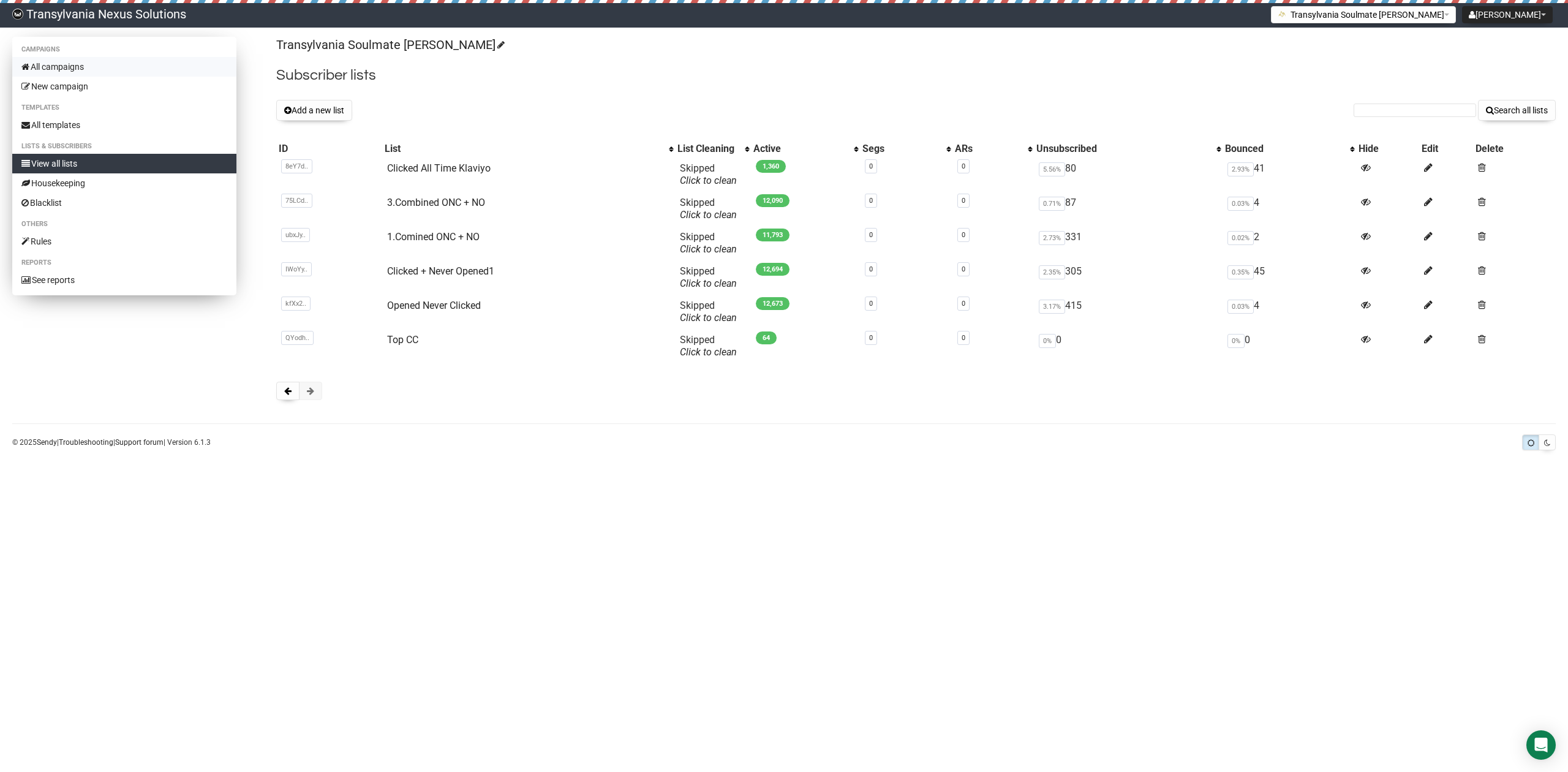
click at [58, 65] on link "All campaigns" at bounding box center [124, 67] width 224 height 20
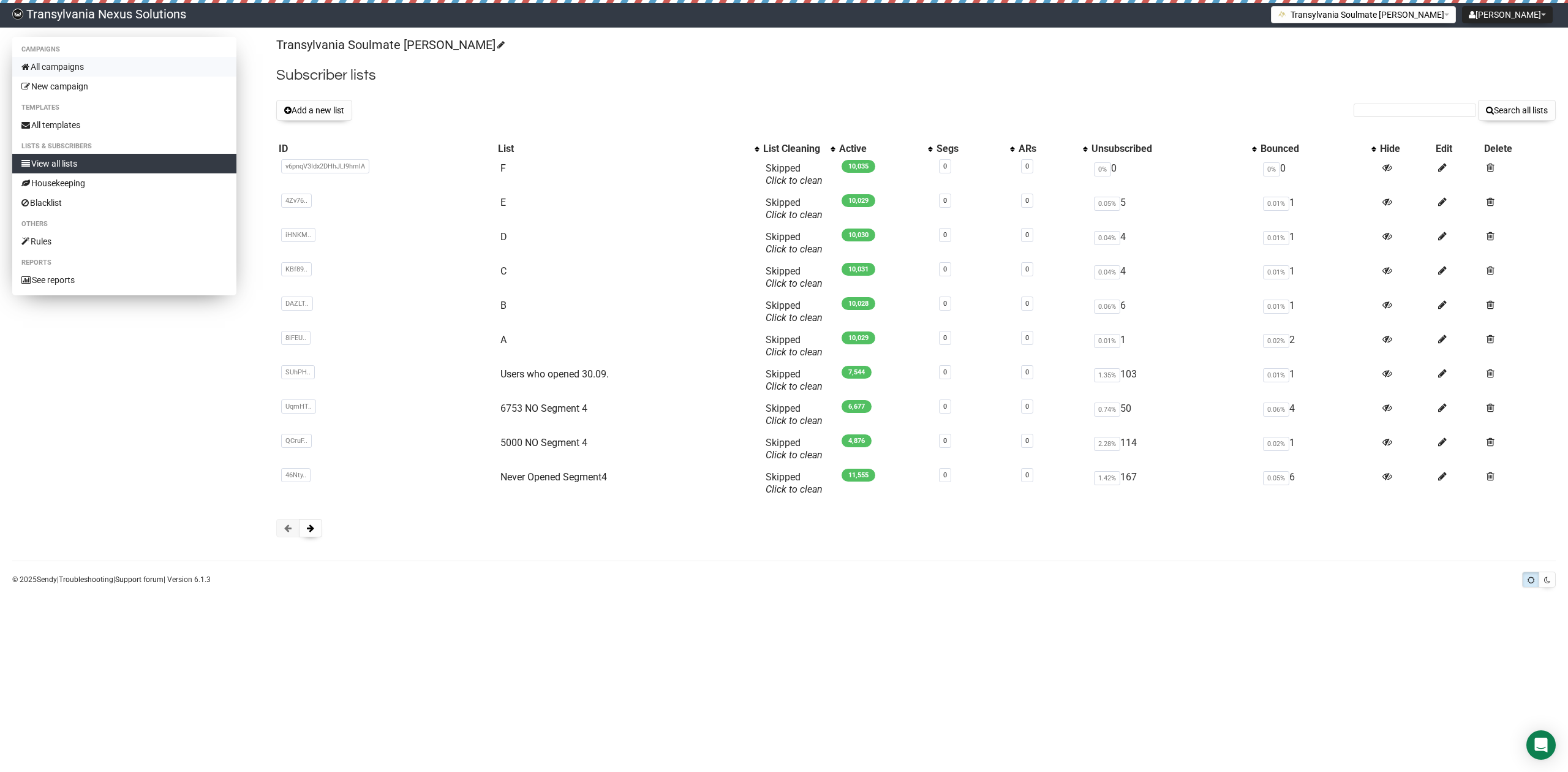
click at [74, 67] on link "All campaigns" at bounding box center [124, 67] width 224 height 20
